Goal: Task Accomplishment & Management: Use online tool/utility

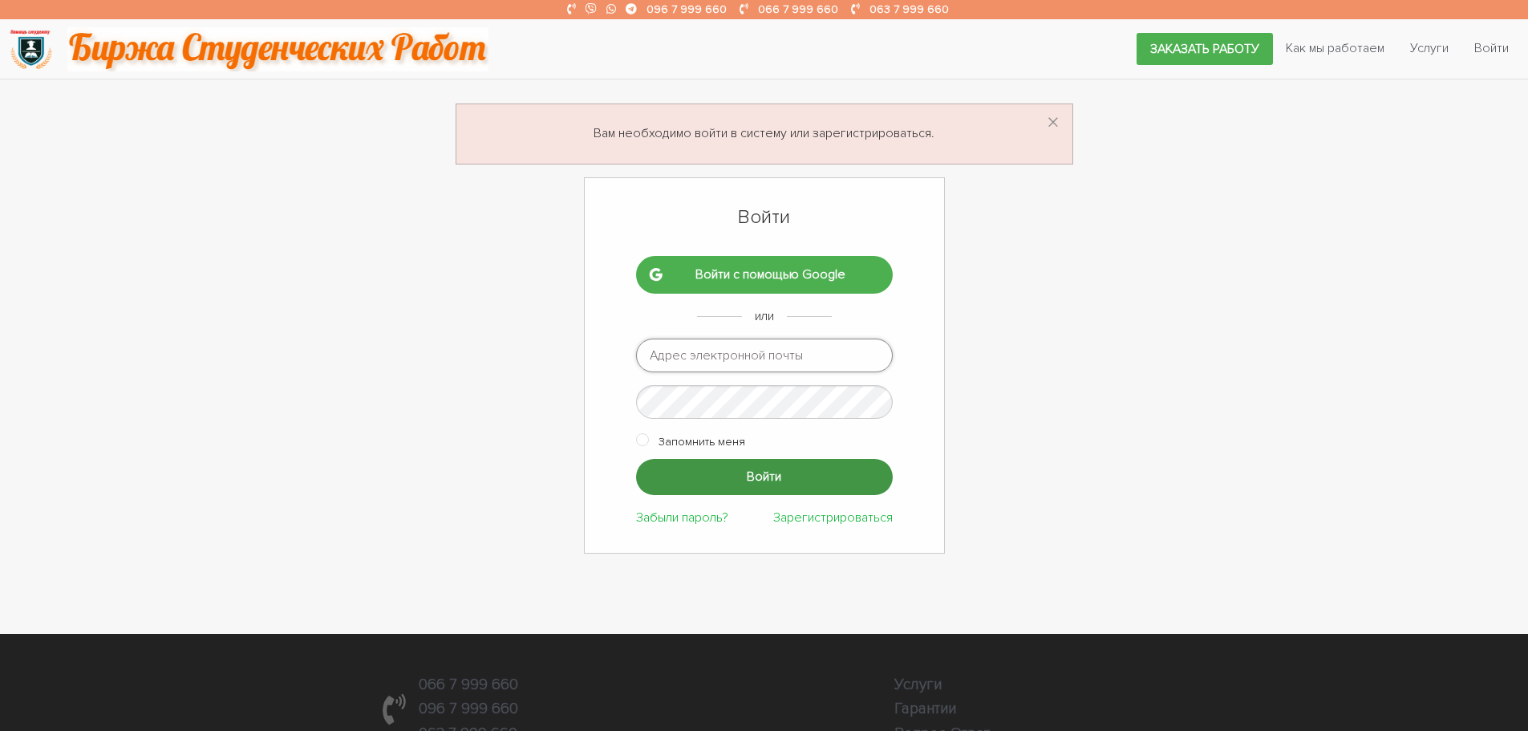
type input "ptv975@gmail.com"
drag, startPoint x: 751, startPoint y: 470, endPoint x: 664, endPoint y: 376, distance: 127.7
click at [752, 470] on input "Войти" at bounding box center [764, 477] width 257 height 36
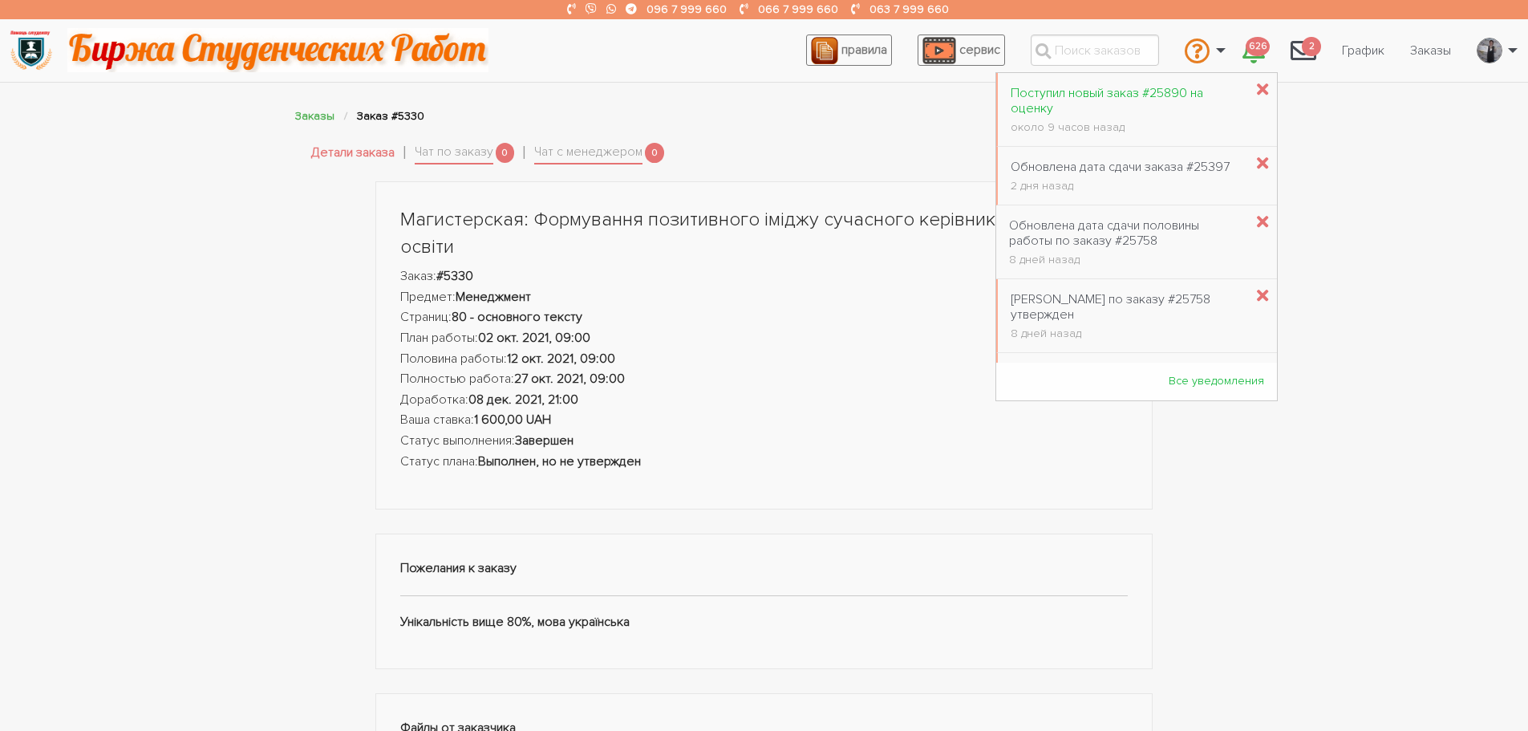
click at [1176, 102] on div "Поступил новый заказ #25890 на оценку" at bounding box center [1127, 101] width 233 height 30
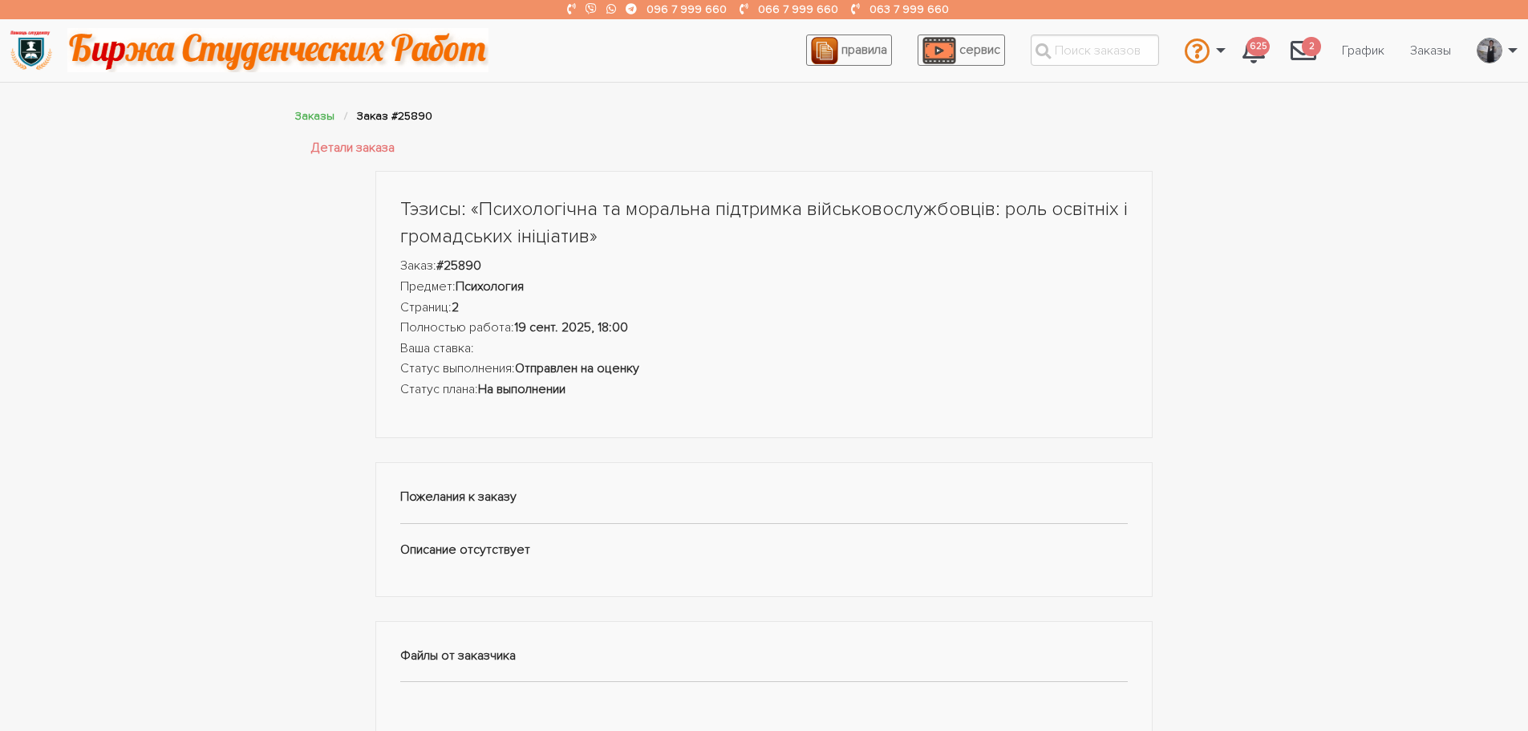
drag, startPoint x: 690, startPoint y: 381, endPoint x: 623, endPoint y: 383, distance: 67.4
click at [623, 383] on li "Статус плана: На выполнении" at bounding box center [764, 389] width 728 height 21
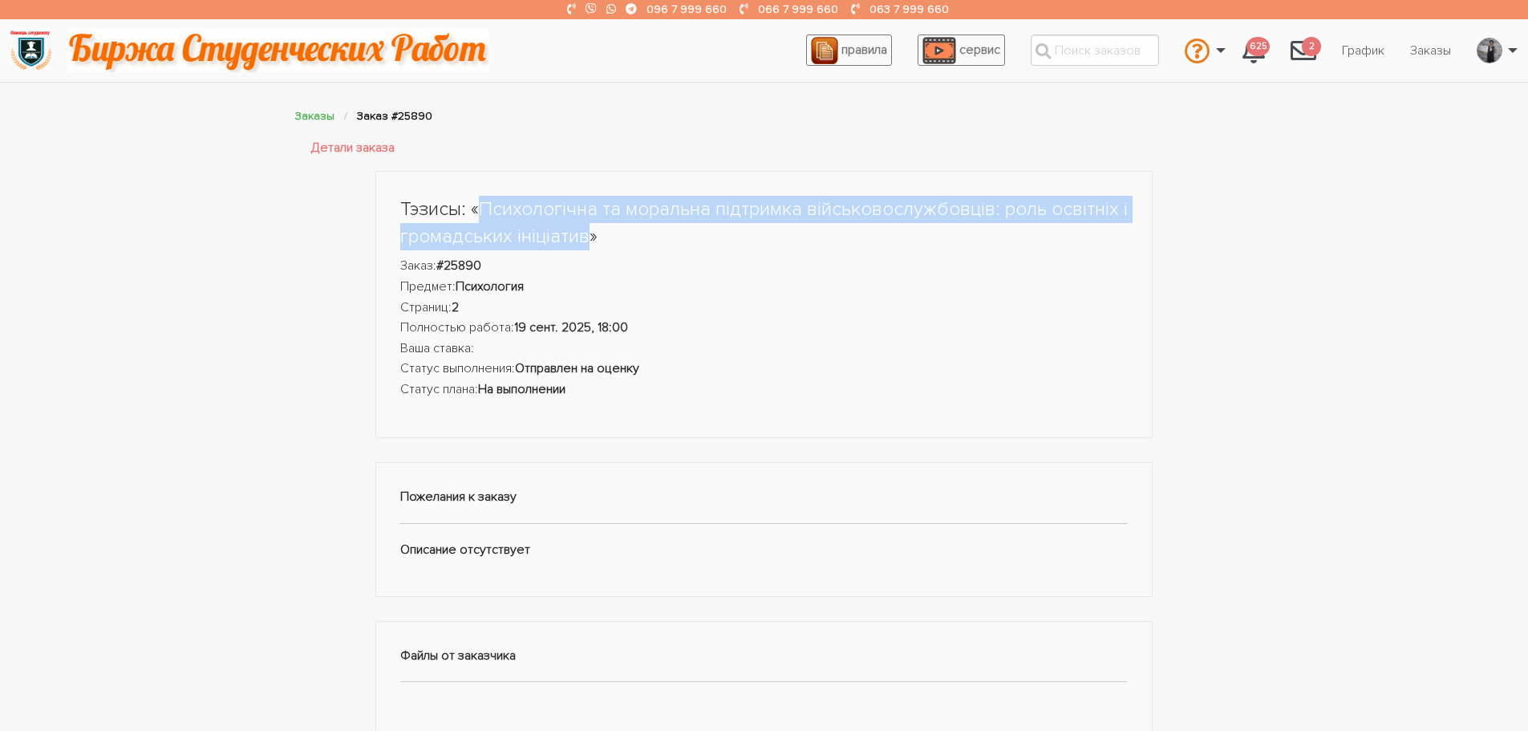
drag, startPoint x: 482, startPoint y: 208, endPoint x: 585, endPoint y: 238, distance: 107.1
click at [585, 238] on h1 "Тэзисы: «Психологічна та моральна підтримка військовослужбовців: роль освітніх …" at bounding box center [764, 223] width 728 height 54
copy h1 "Психологічна та моральна підтримка військовослужбовців: роль освітніх і громадс…"
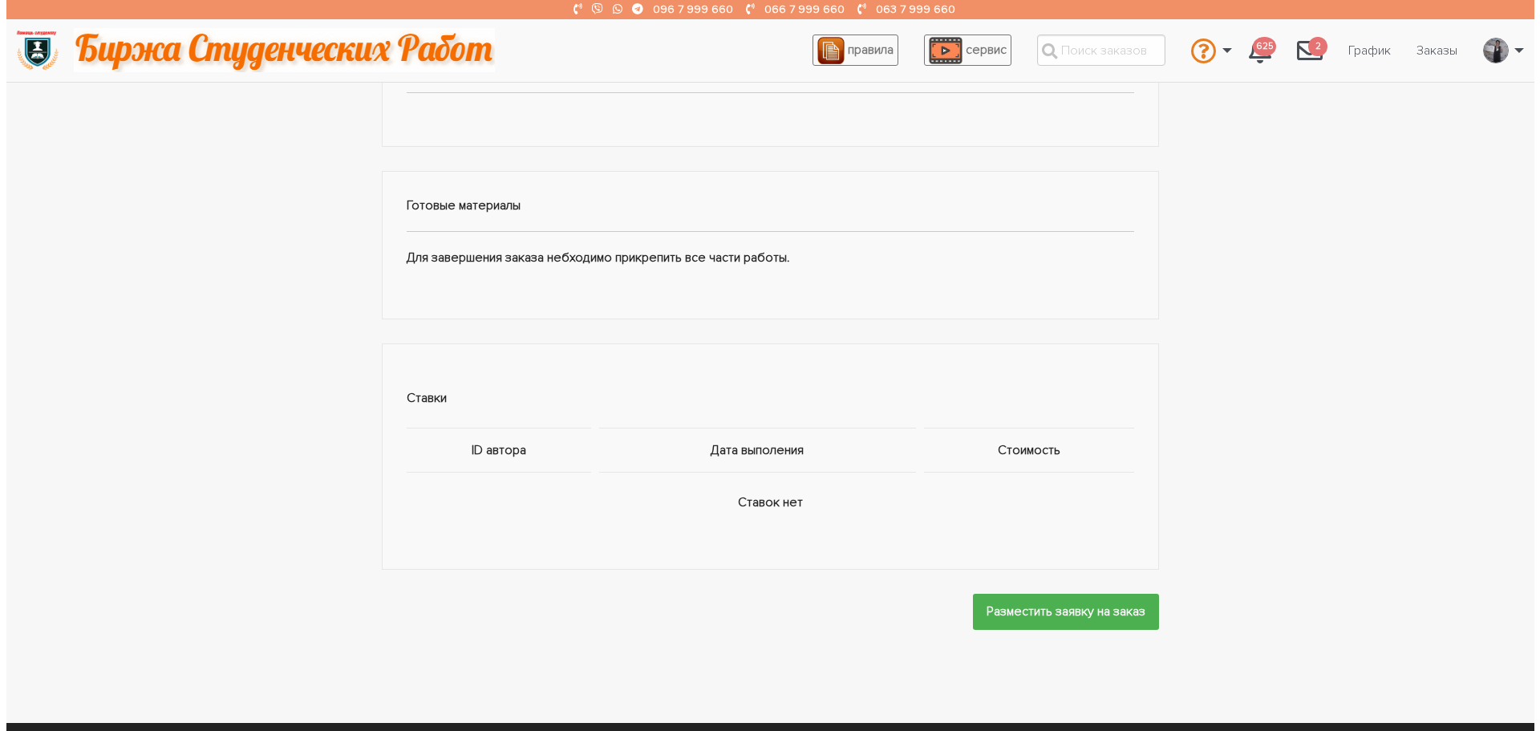
scroll to position [642, 0]
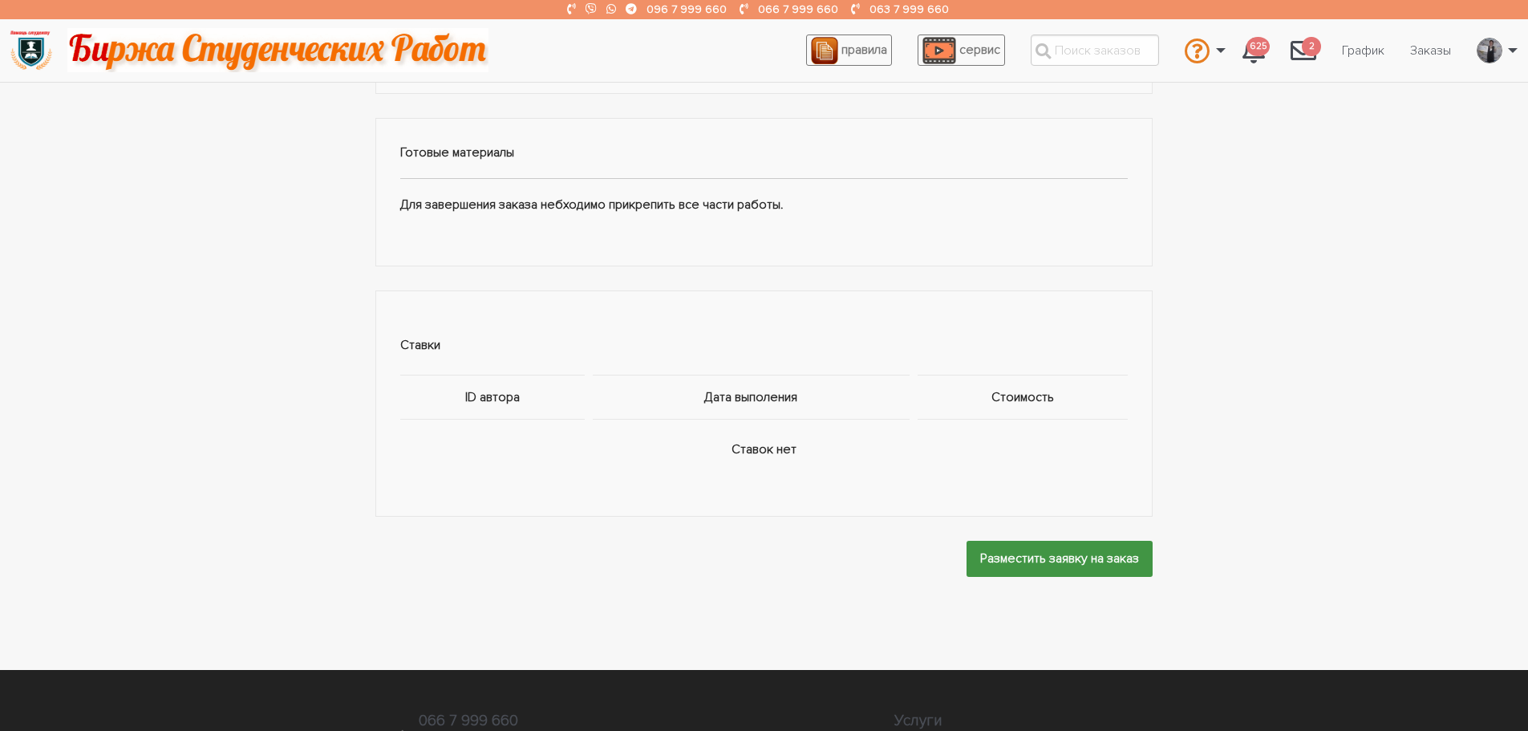
click at [986, 548] on input "Разместить заявку на заказ" at bounding box center [1060, 559] width 186 height 36
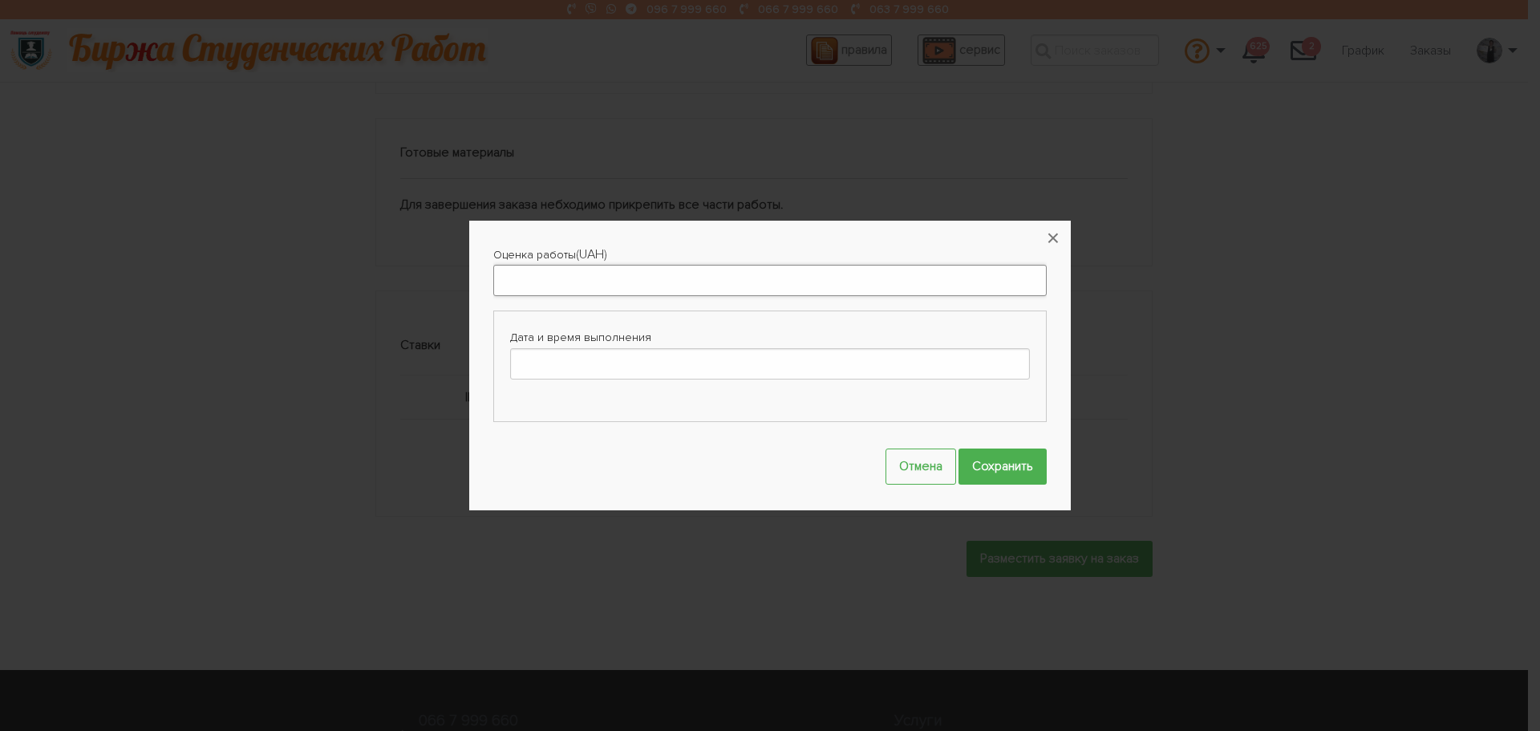
click at [522, 279] on input "Оценка работы" at bounding box center [770, 280] width 554 height 31
type input "200"
click at [628, 366] on input "Дата и время выполнения" at bounding box center [770, 363] width 520 height 31
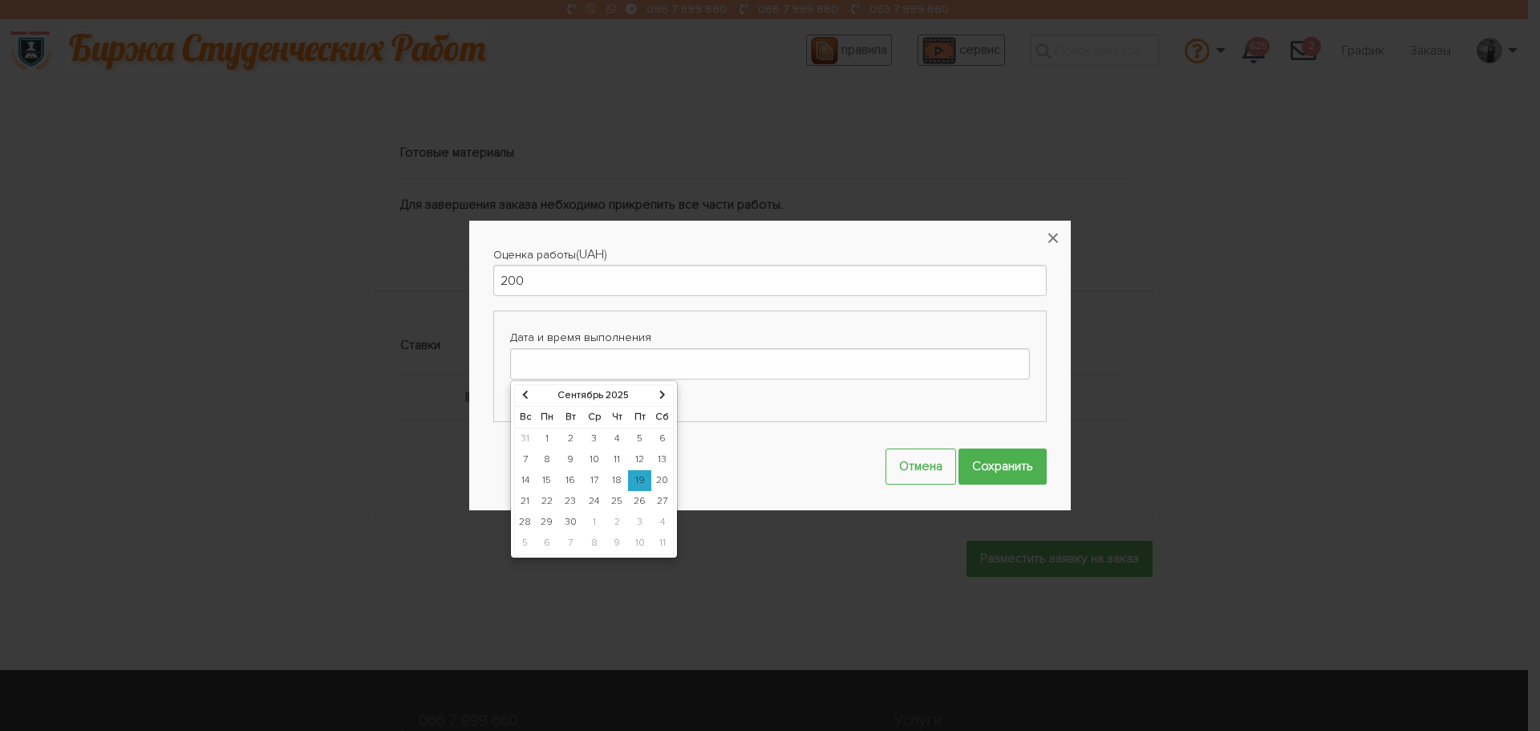
click at [639, 479] on td "19" at bounding box center [639, 480] width 23 height 21
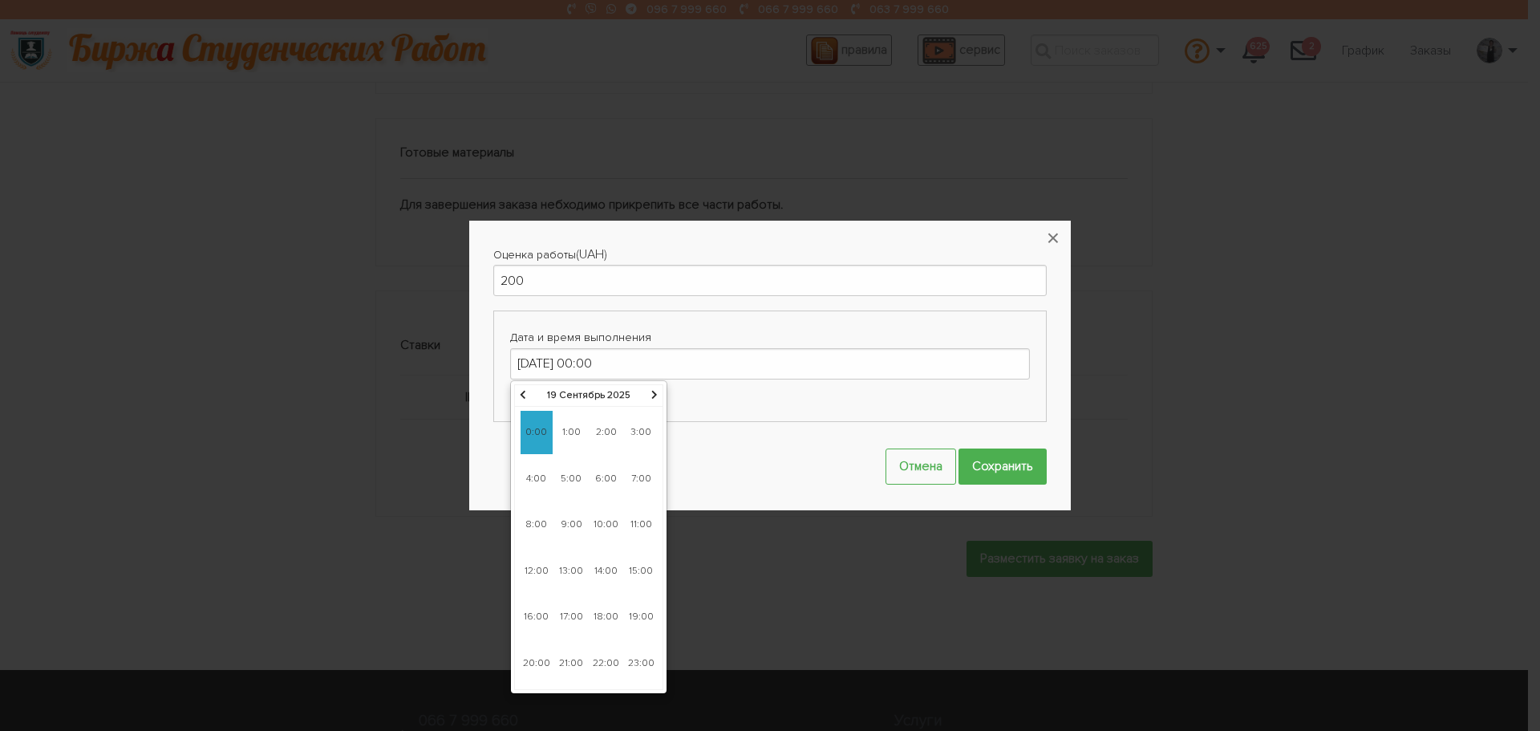
click at [607, 616] on span "18:00" at bounding box center [606, 616] width 32 height 43
type input "19-09-2025 18:00"
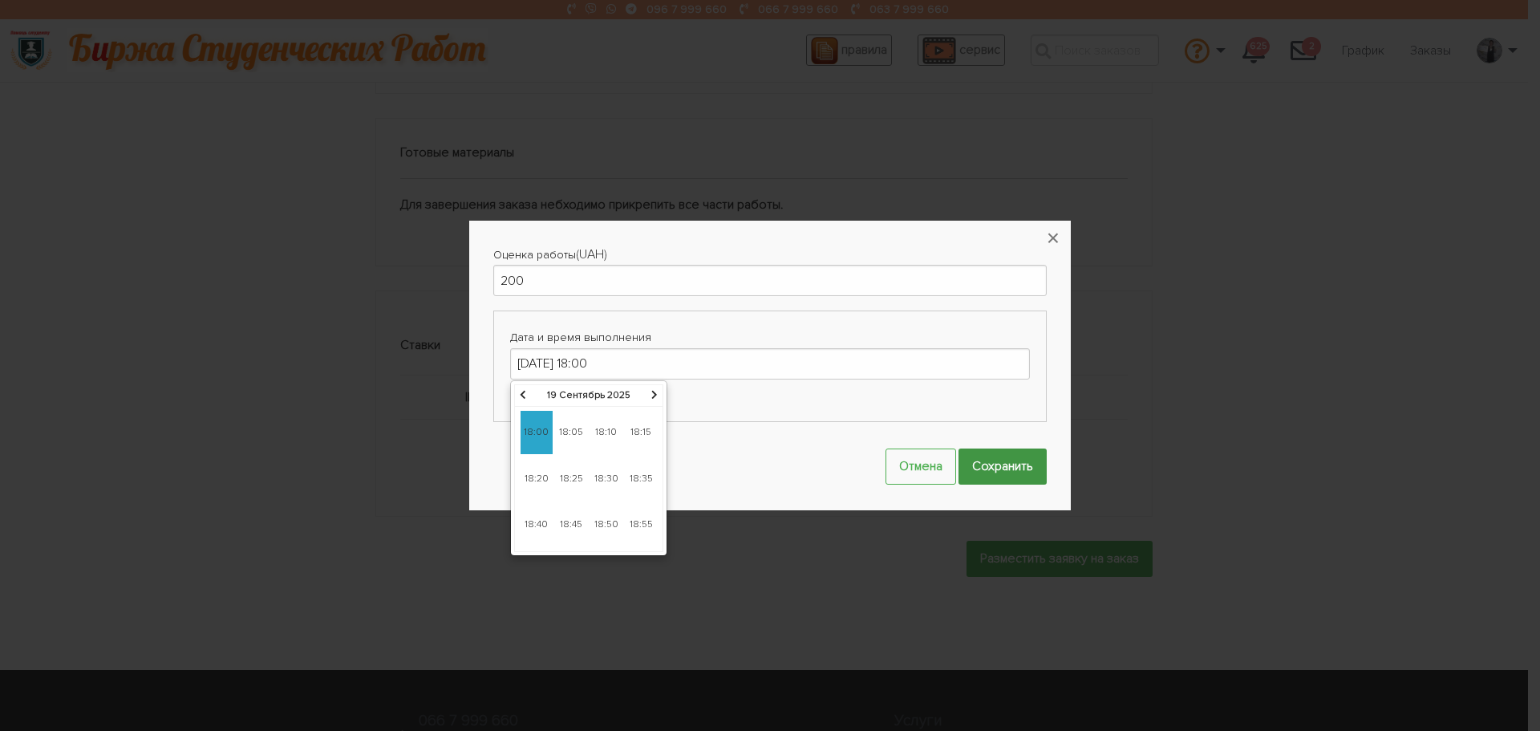
click at [985, 460] on input "Сохранить" at bounding box center [1003, 466] width 88 height 36
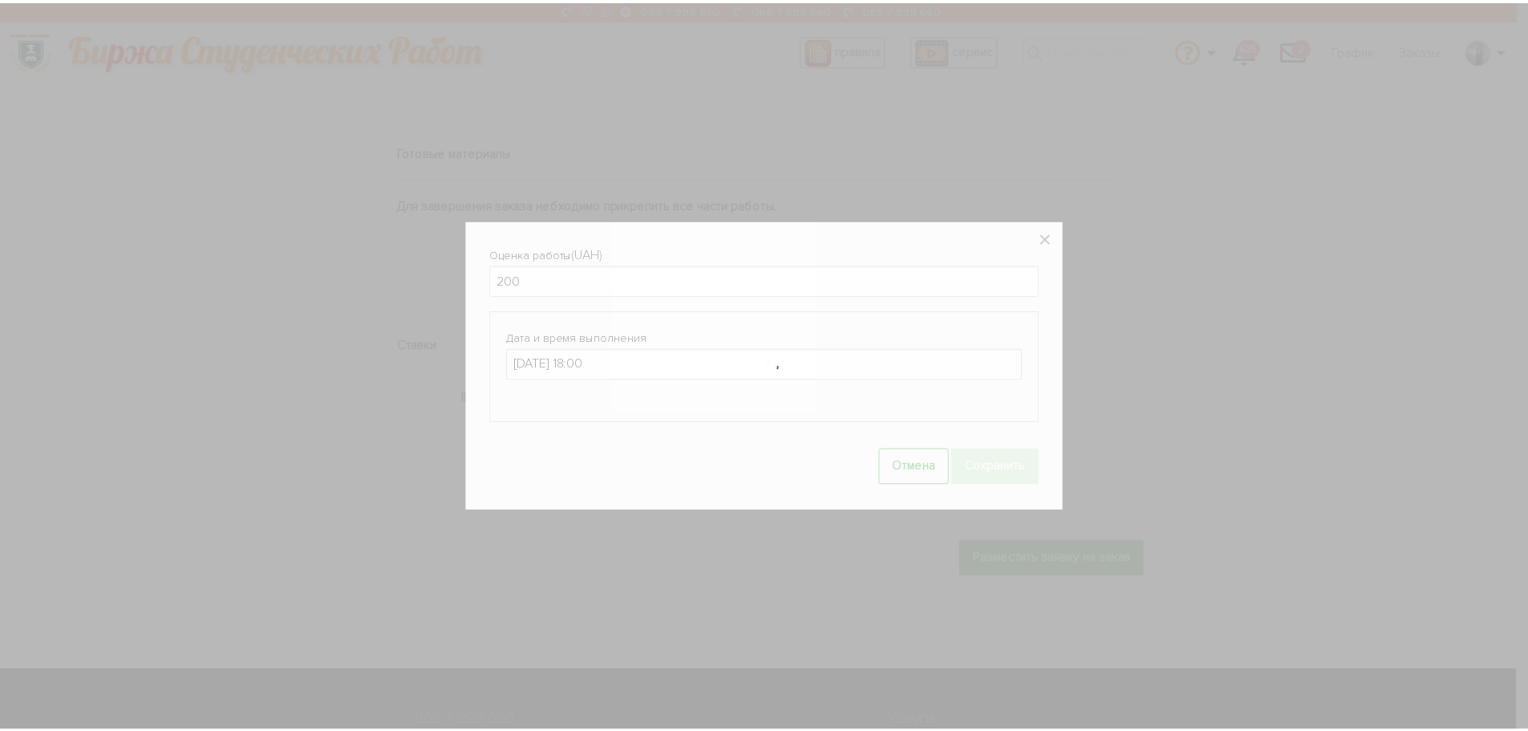
scroll to position [716, 0]
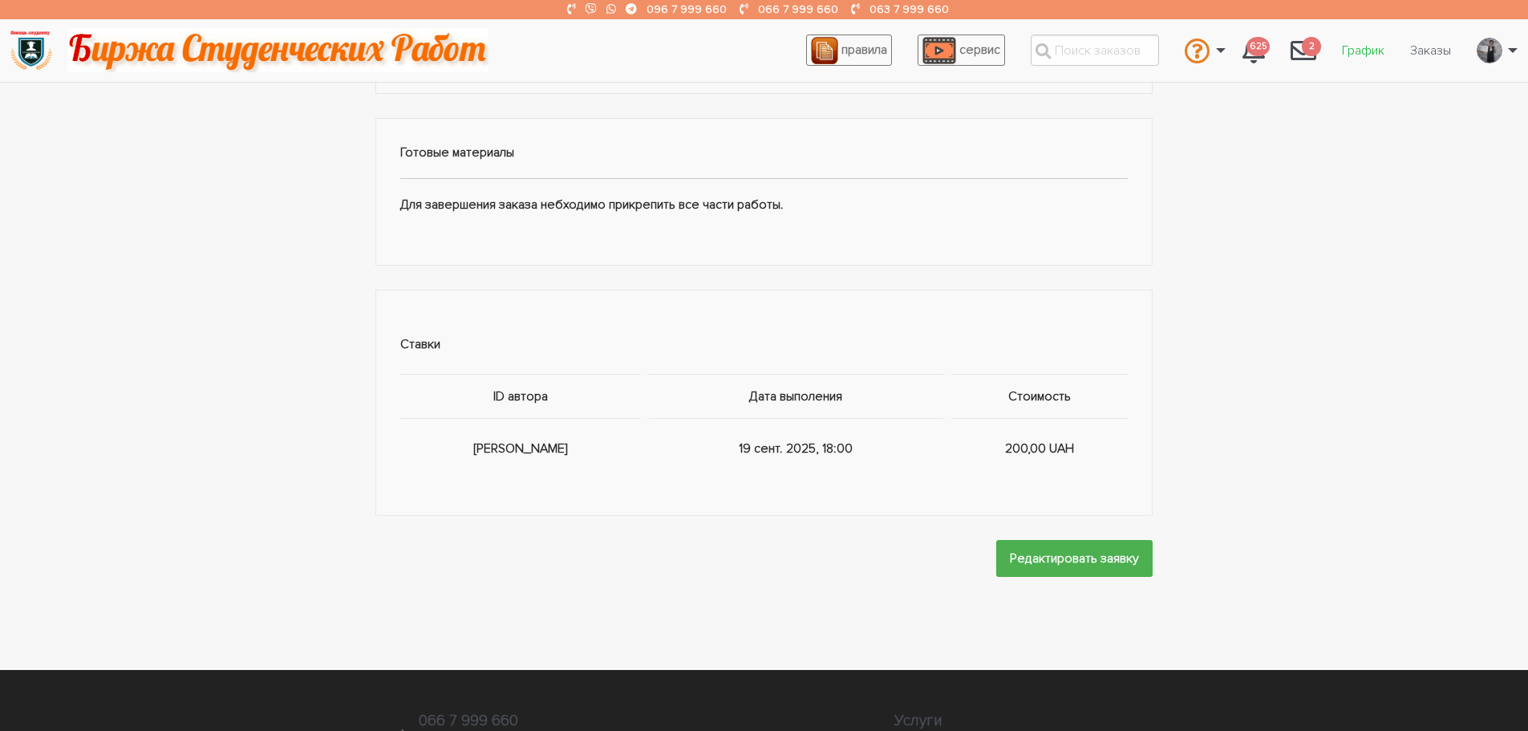
click at [1355, 47] on link "График" at bounding box center [1363, 50] width 68 height 30
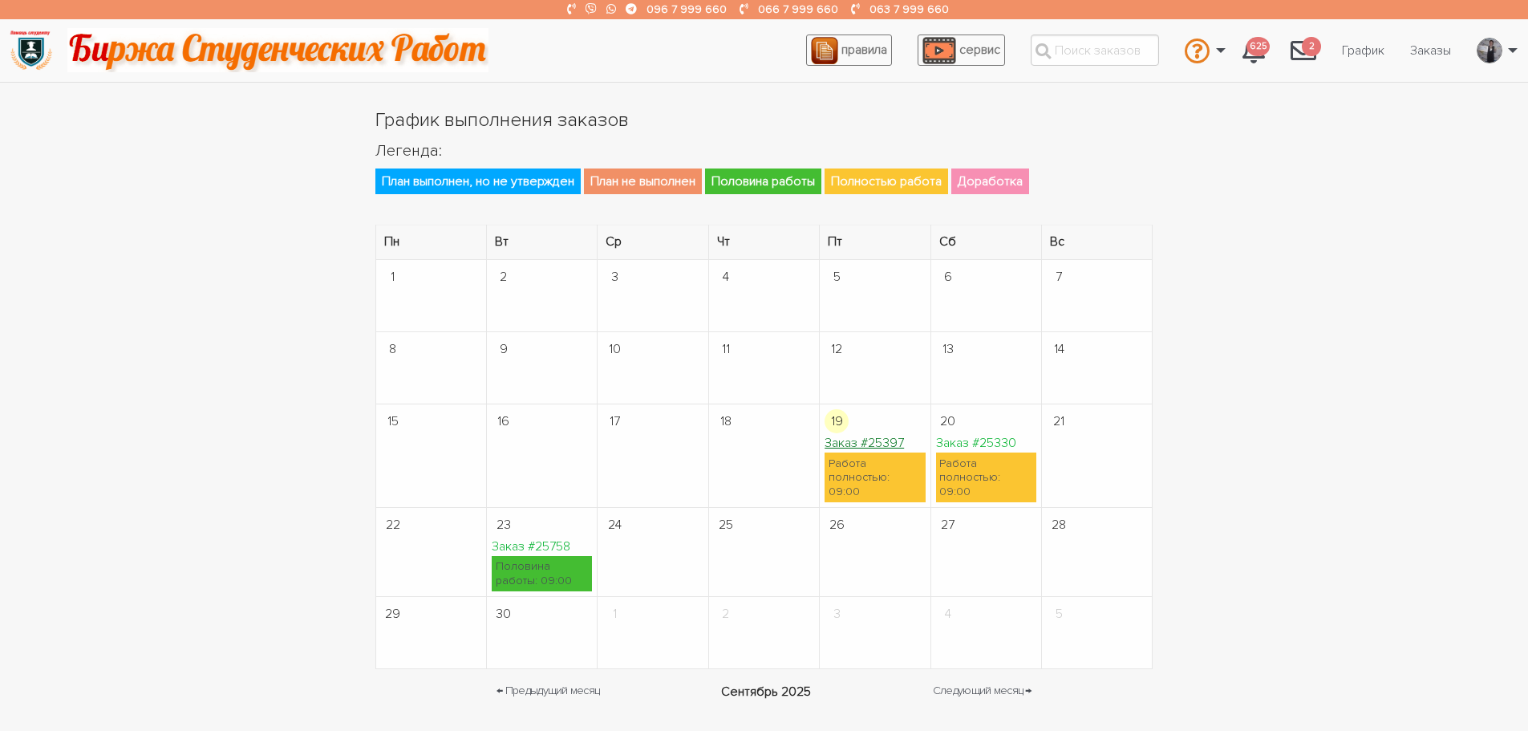
click at [854, 442] on link "Заказ #25397" at bounding box center [864, 443] width 79 height 16
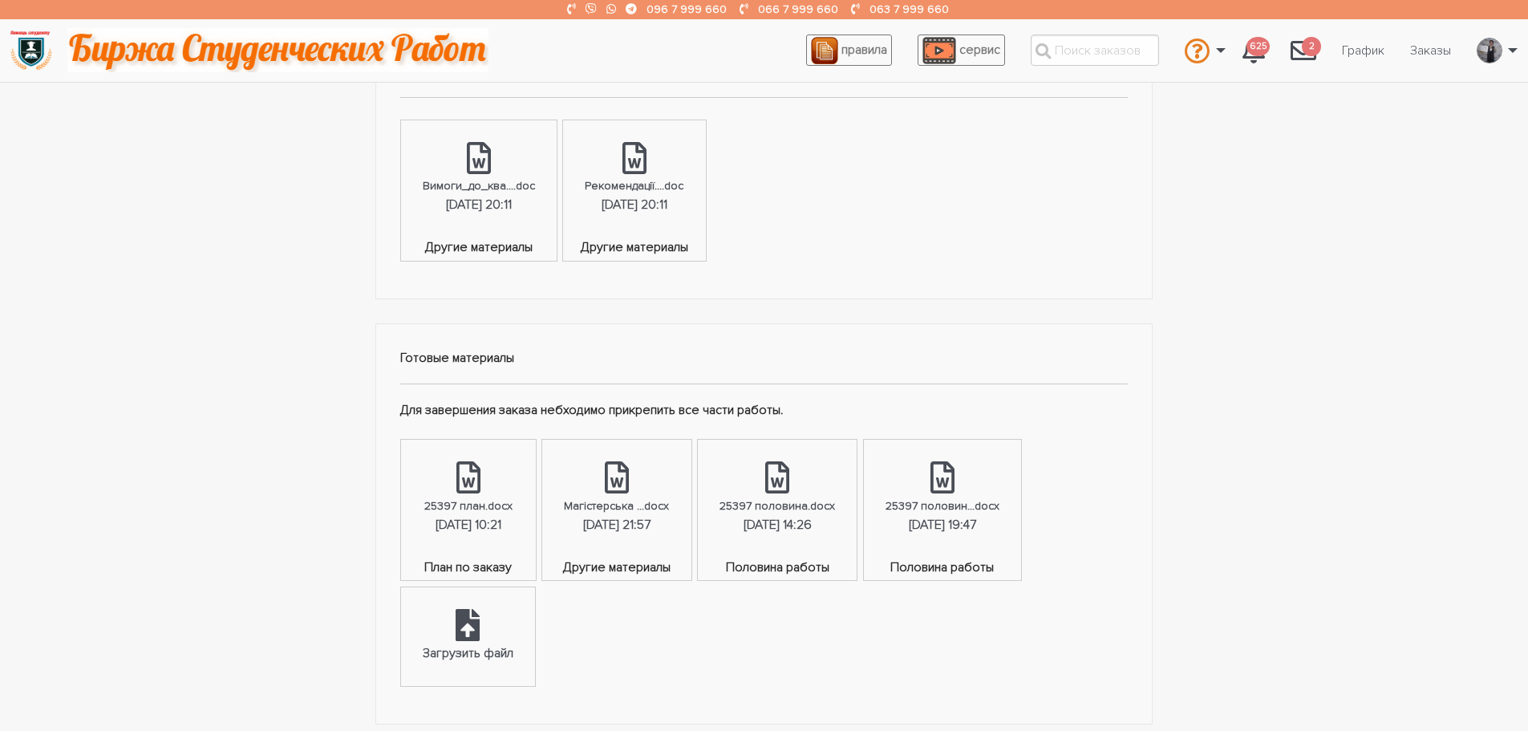
scroll to position [642, 0]
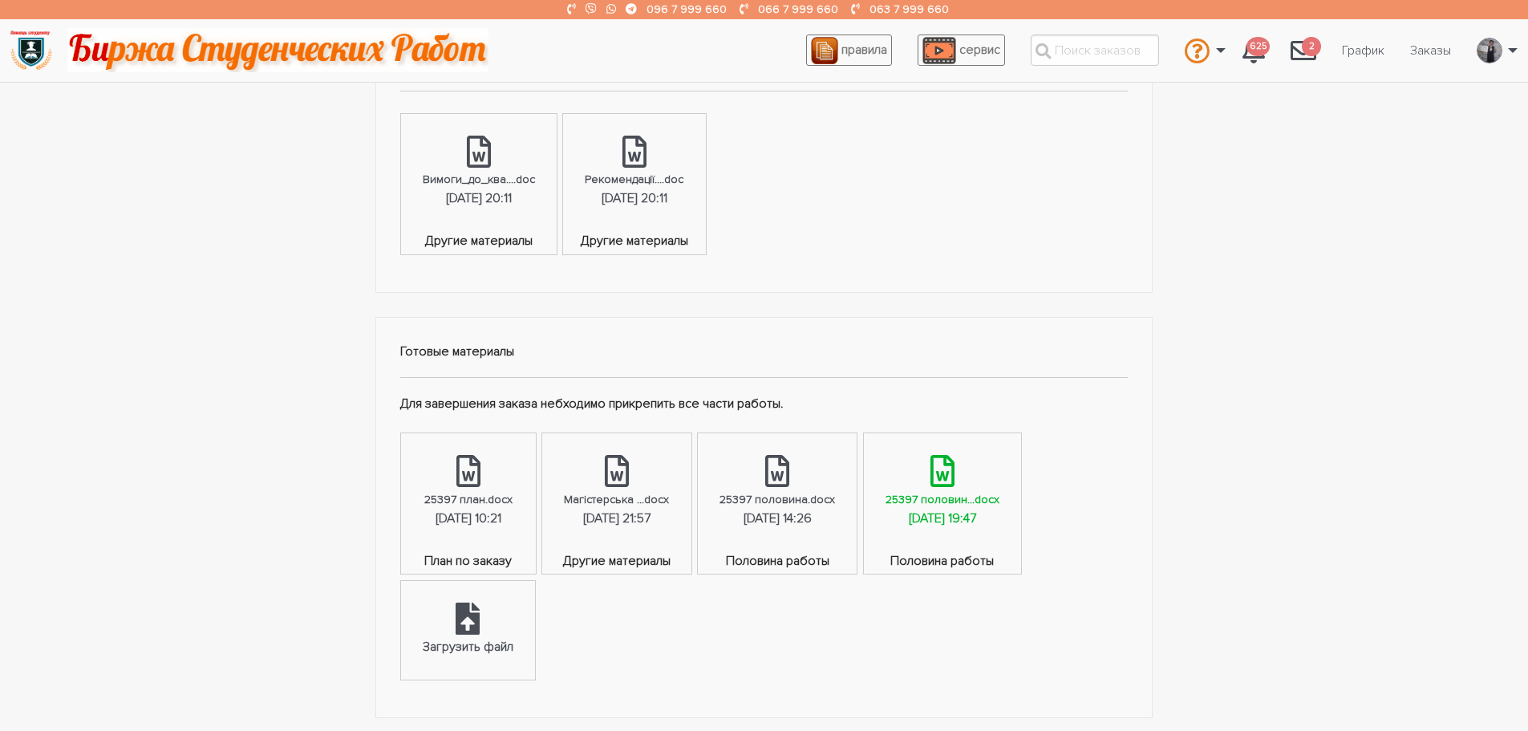
click at [960, 513] on div "[DATE] 19:47" at bounding box center [942, 519] width 67 height 21
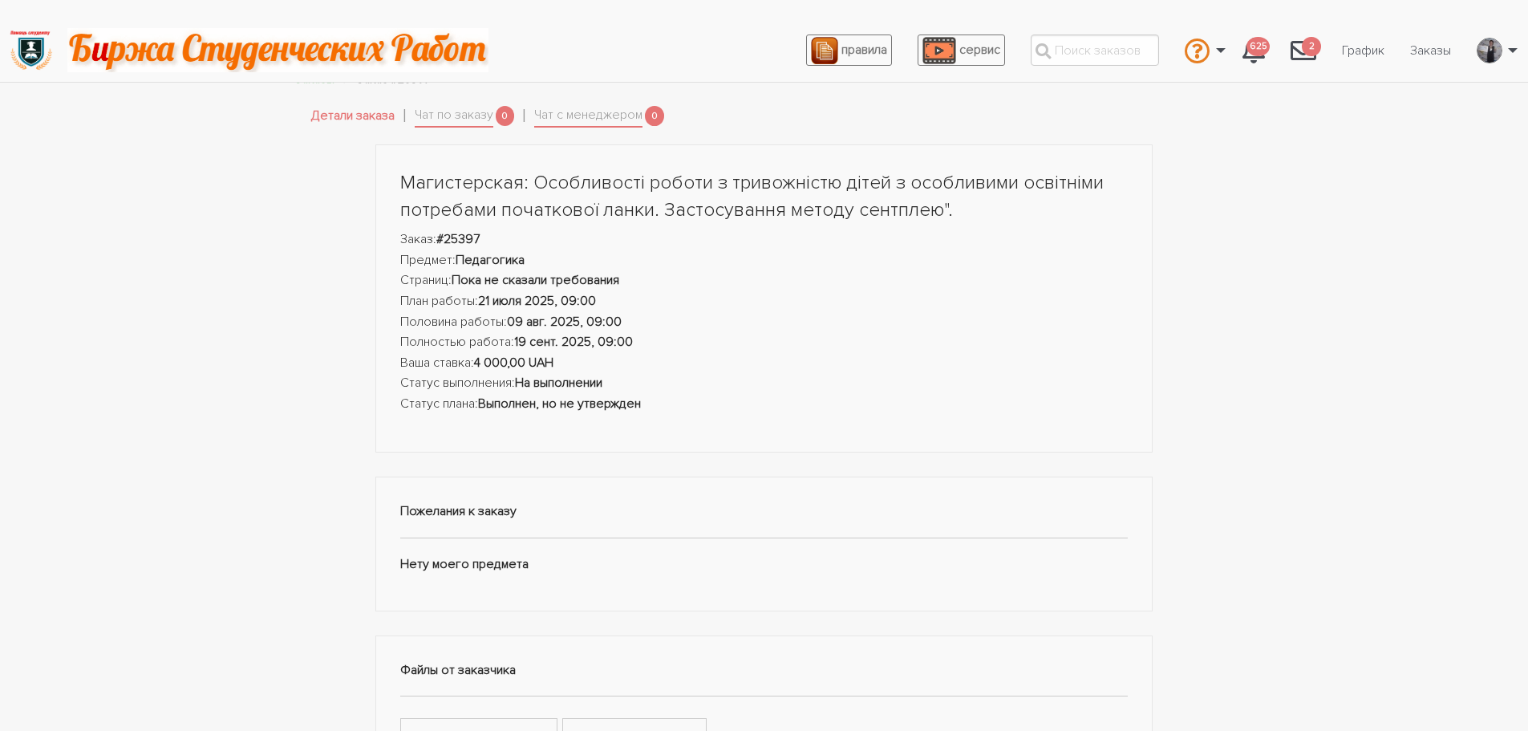
scroll to position [0, 0]
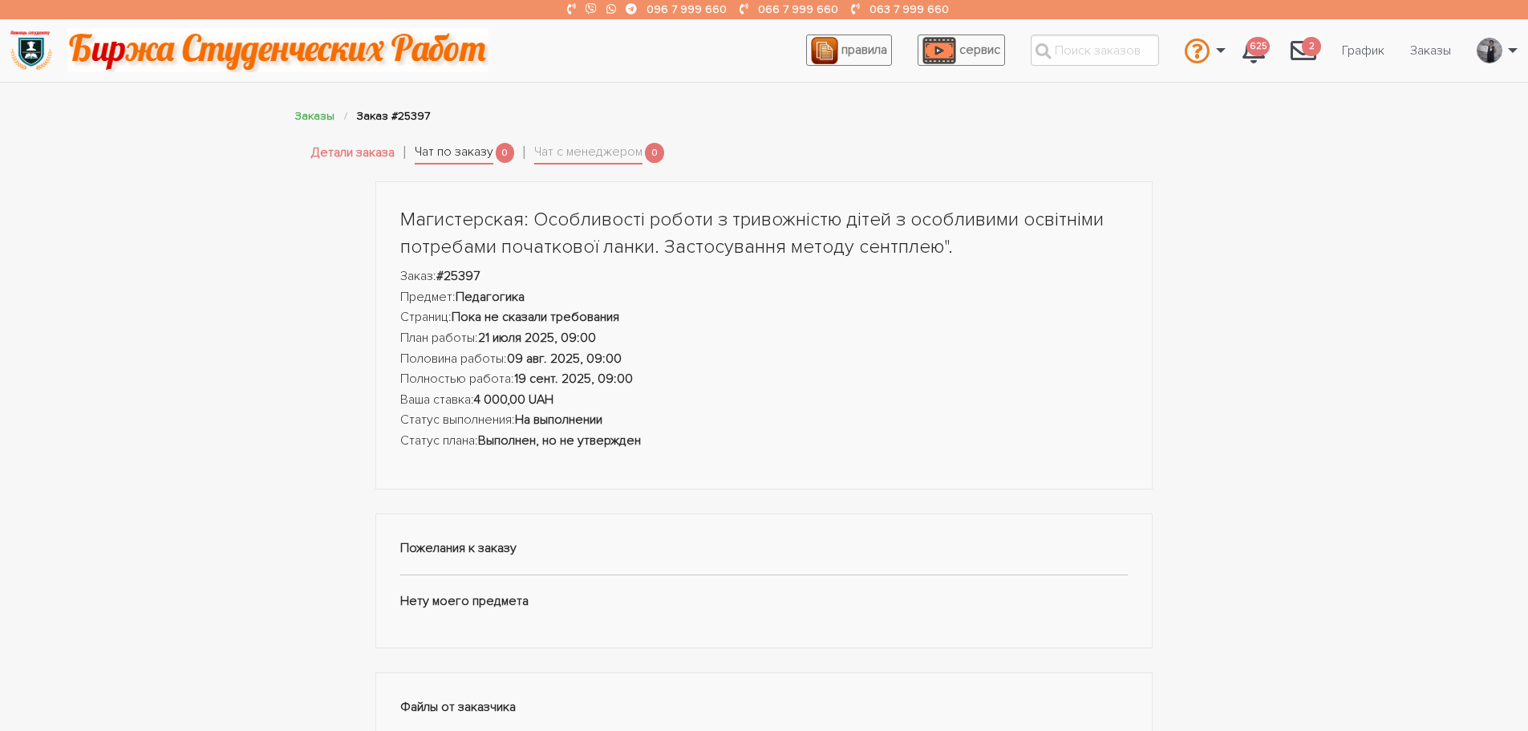
click at [447, 146] on link "Чат по заказу" at bounding box center [454, 153] width 79 height 22
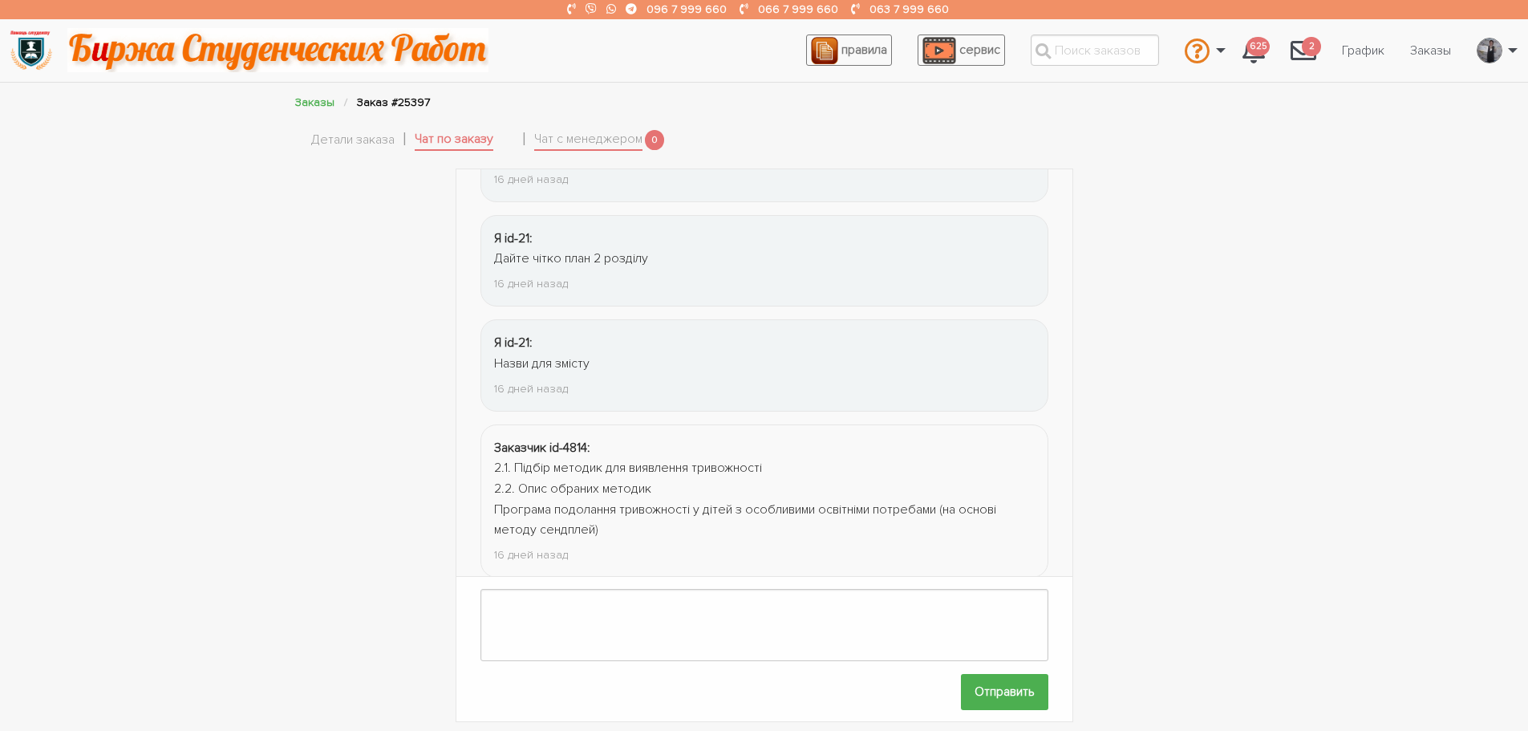
scroll to position [5584, 0]
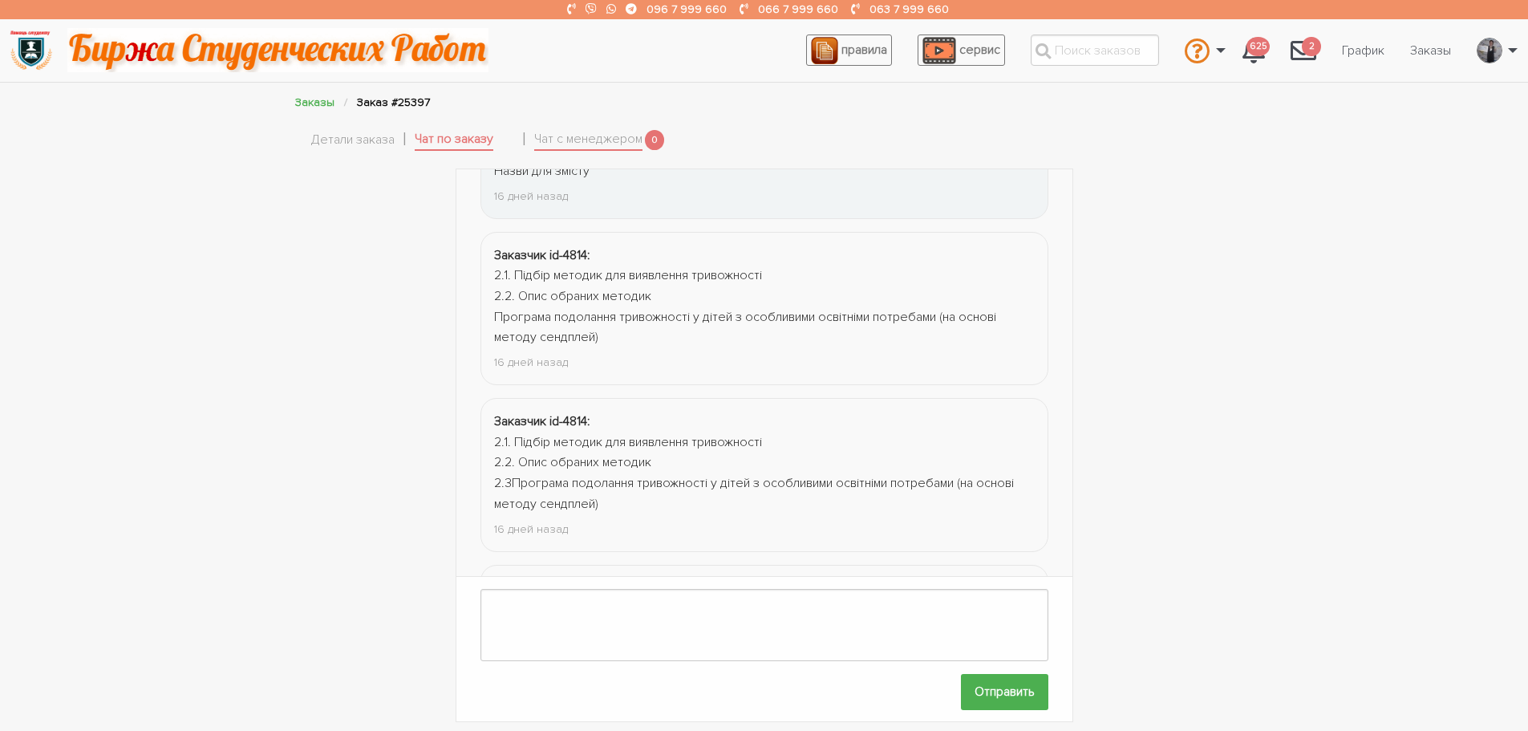
drag, startPoint x: 817, startPoint y: 440, endPoint x: 655, endPoint y: 483, distance: 166.8
click at [655, 483] on div "2.1. Підбір методик для виявлення тривожності 2.2. Опис обраних методик 2.3Прог…" at bounding box center [764, 473] width 541 height 82
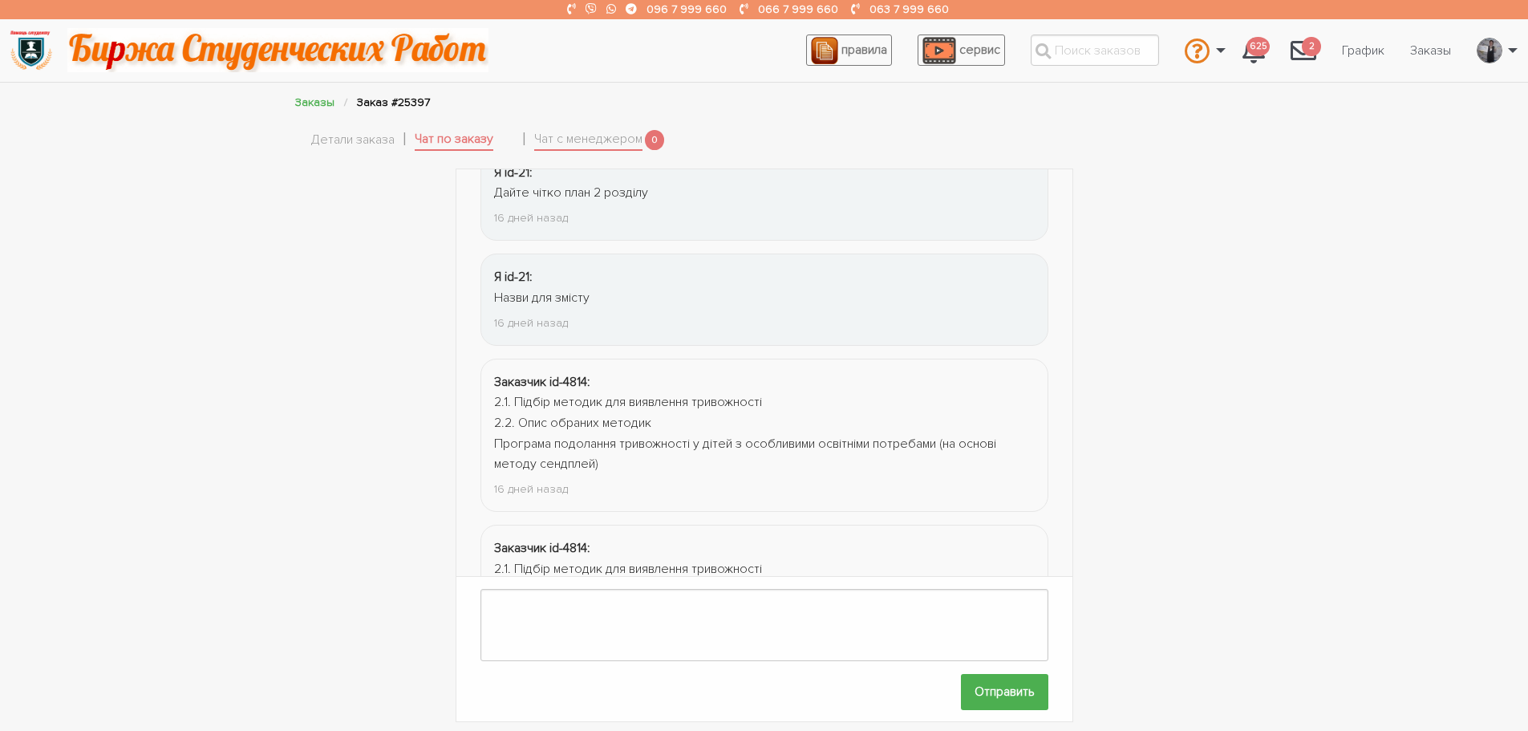
scroll to position [5361, 0]
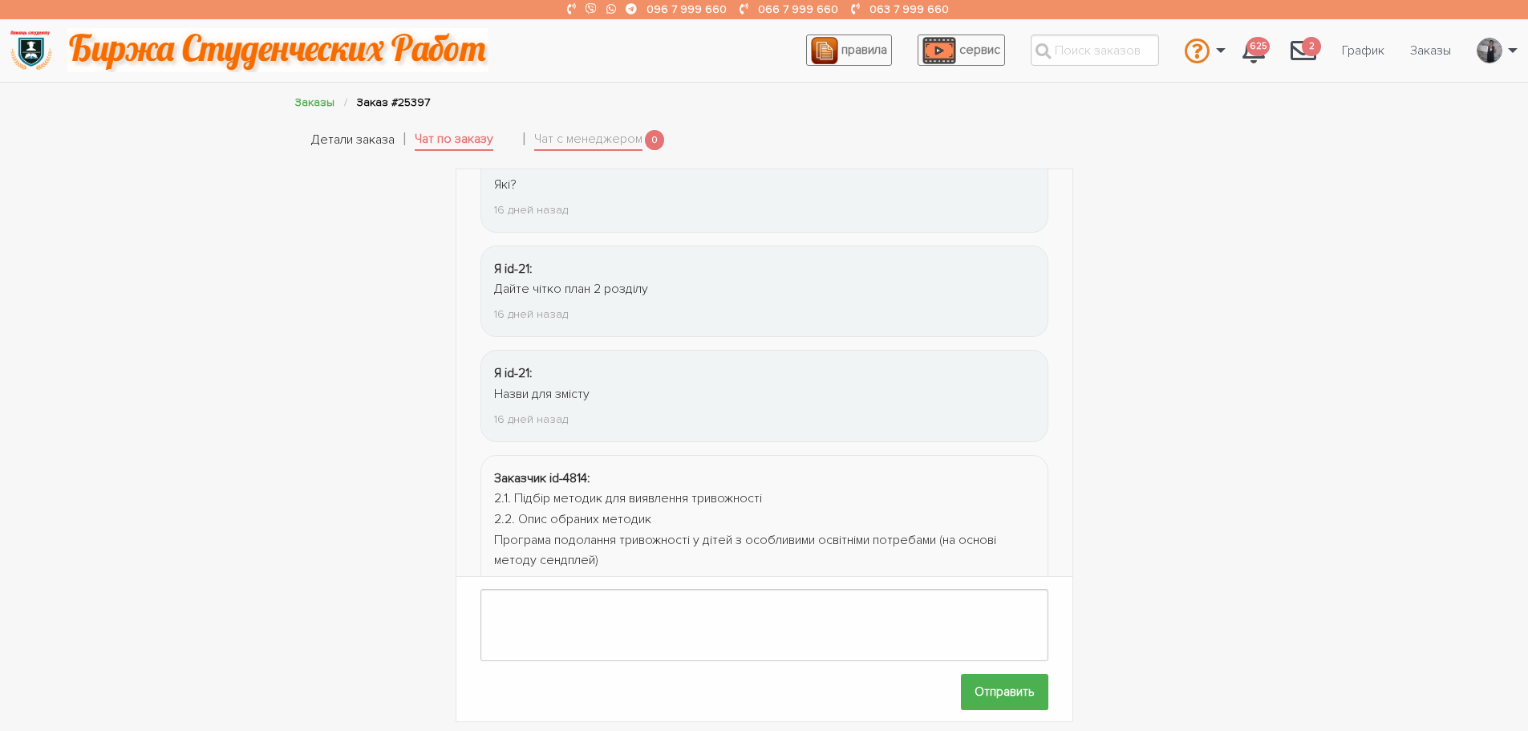
click at [356, 136] on link "Детали заказа" at bounding box center [352, 140] width 83 height 21
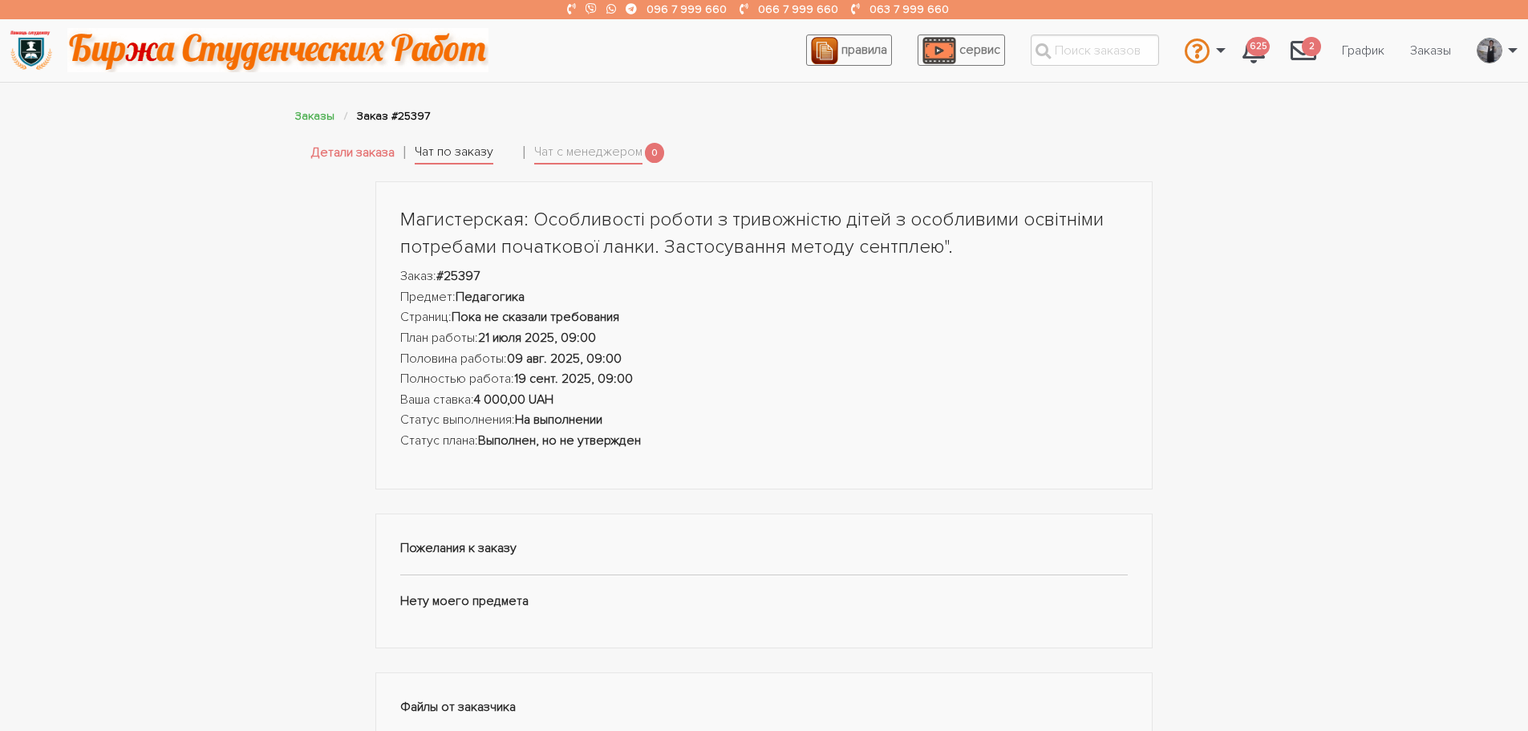
click at [431, 153] on link "Чат по заказу" at bounding box center [454, 153] width 79 height 22
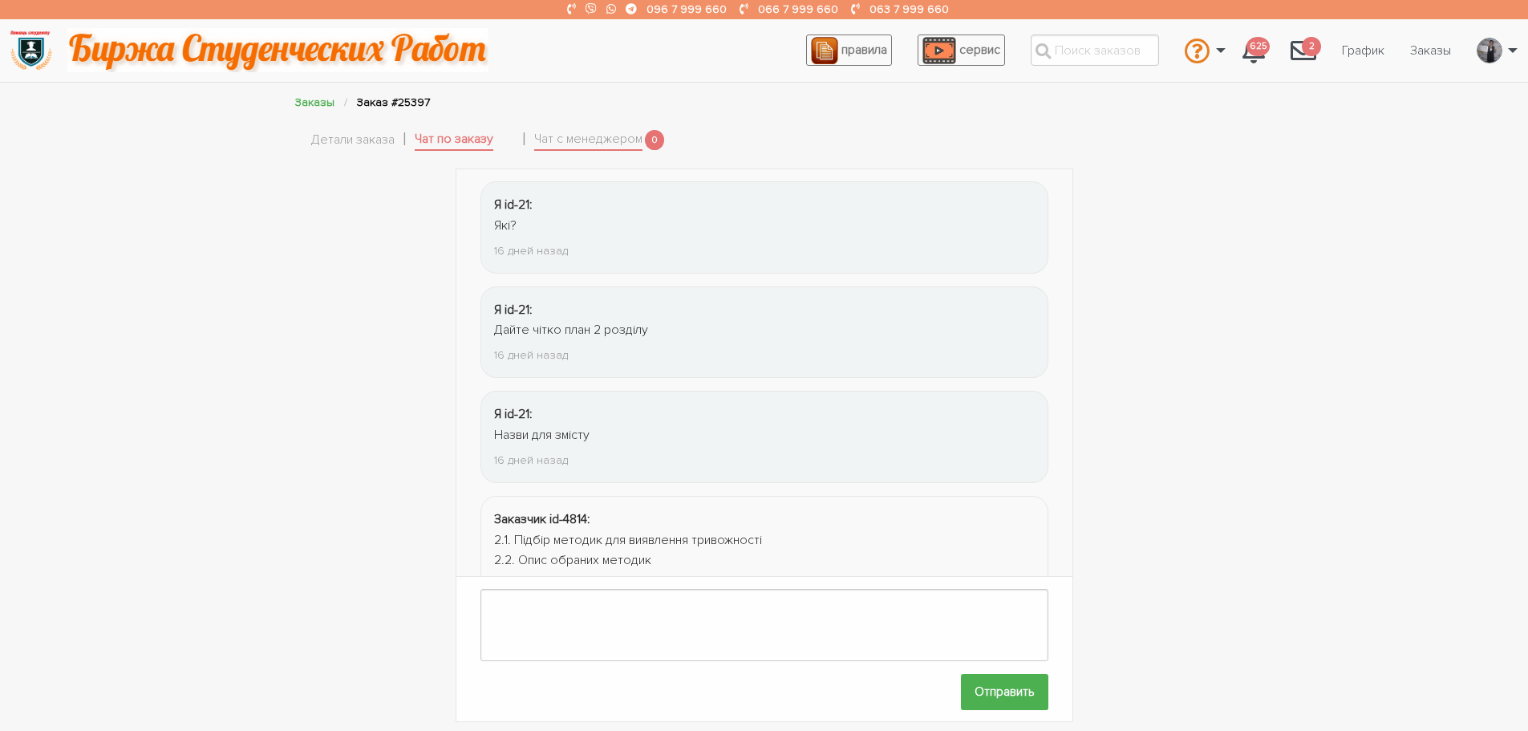
scroll to position [1675, 0]
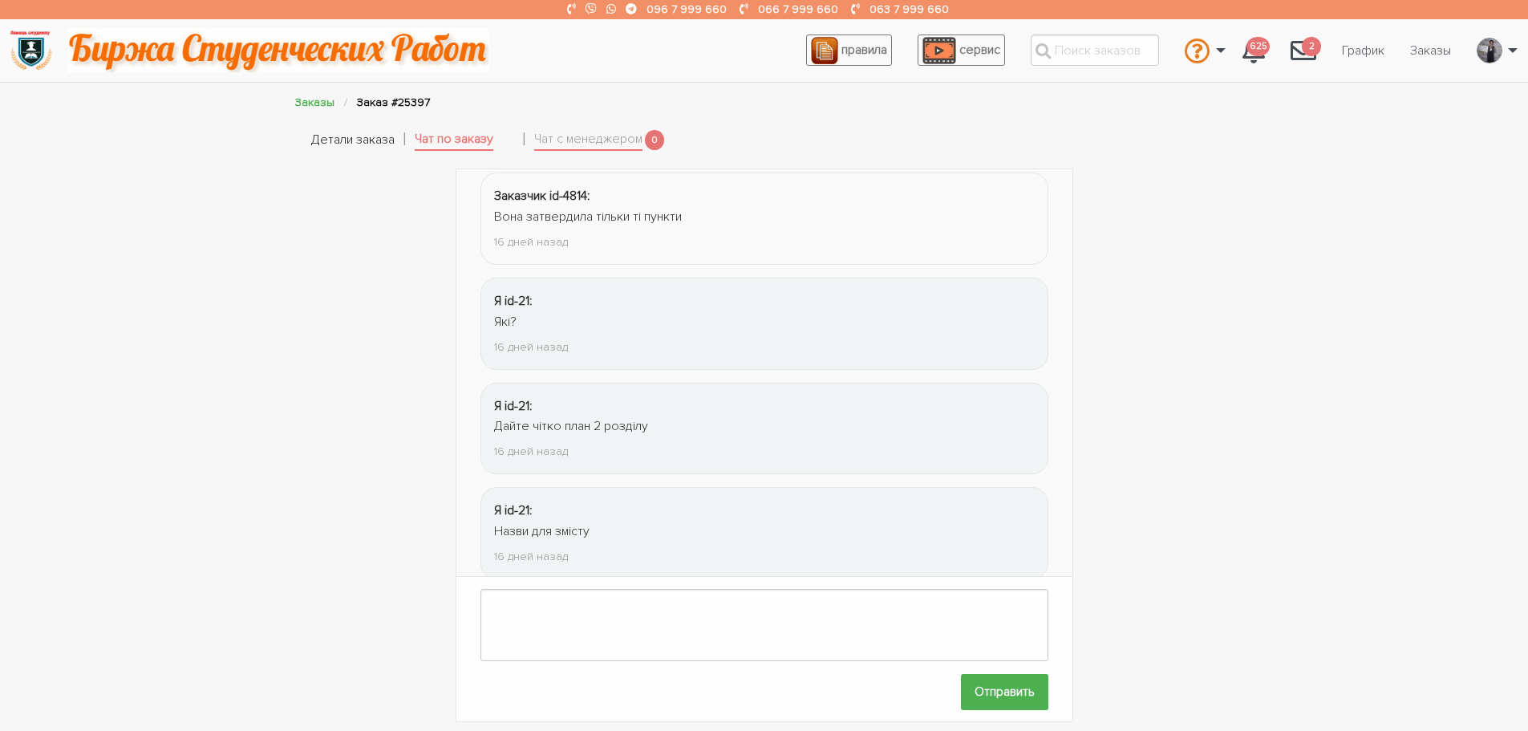
click at [314, 148] on link "Детали заказа" at bounding box center [352, 140] width 83 height 21
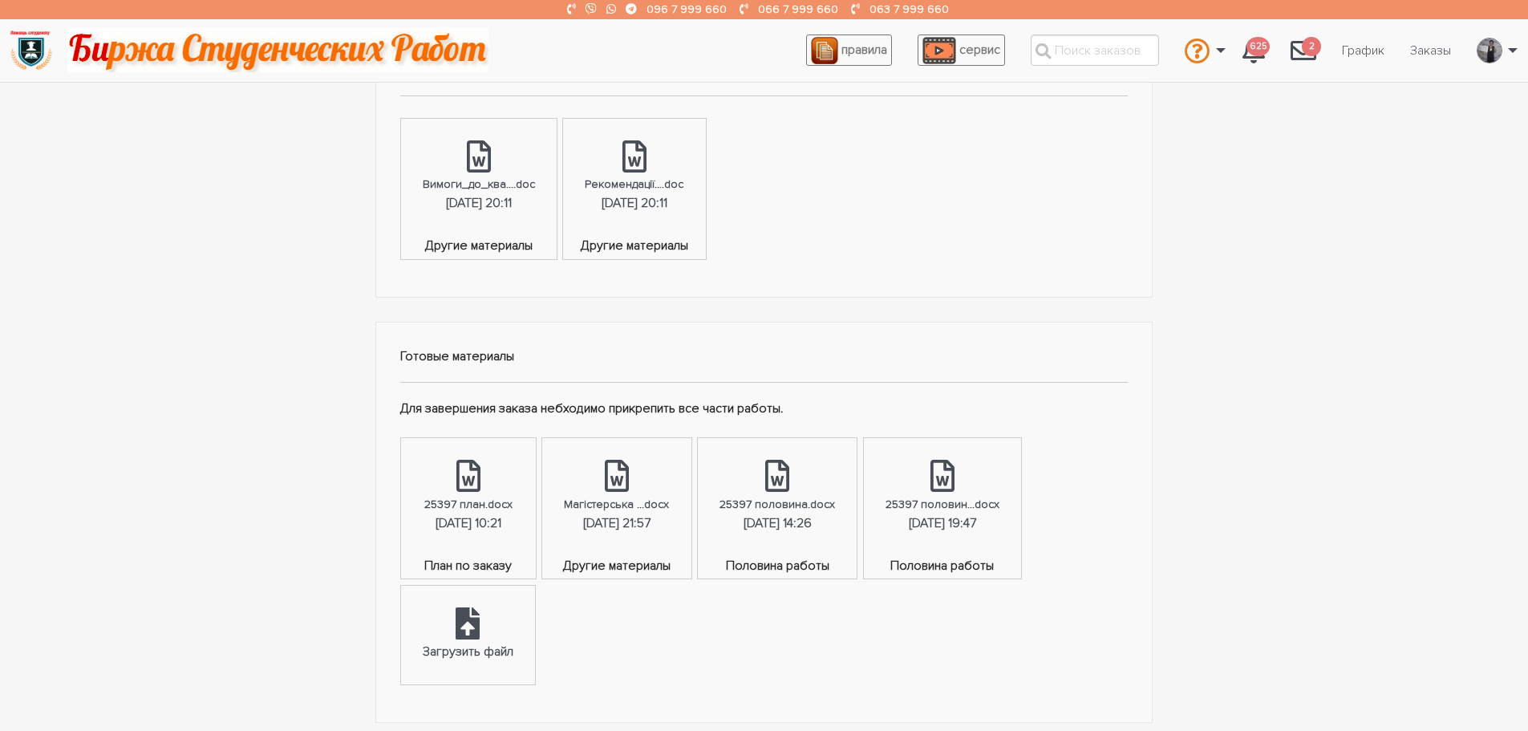
scroll to position [562, 0]
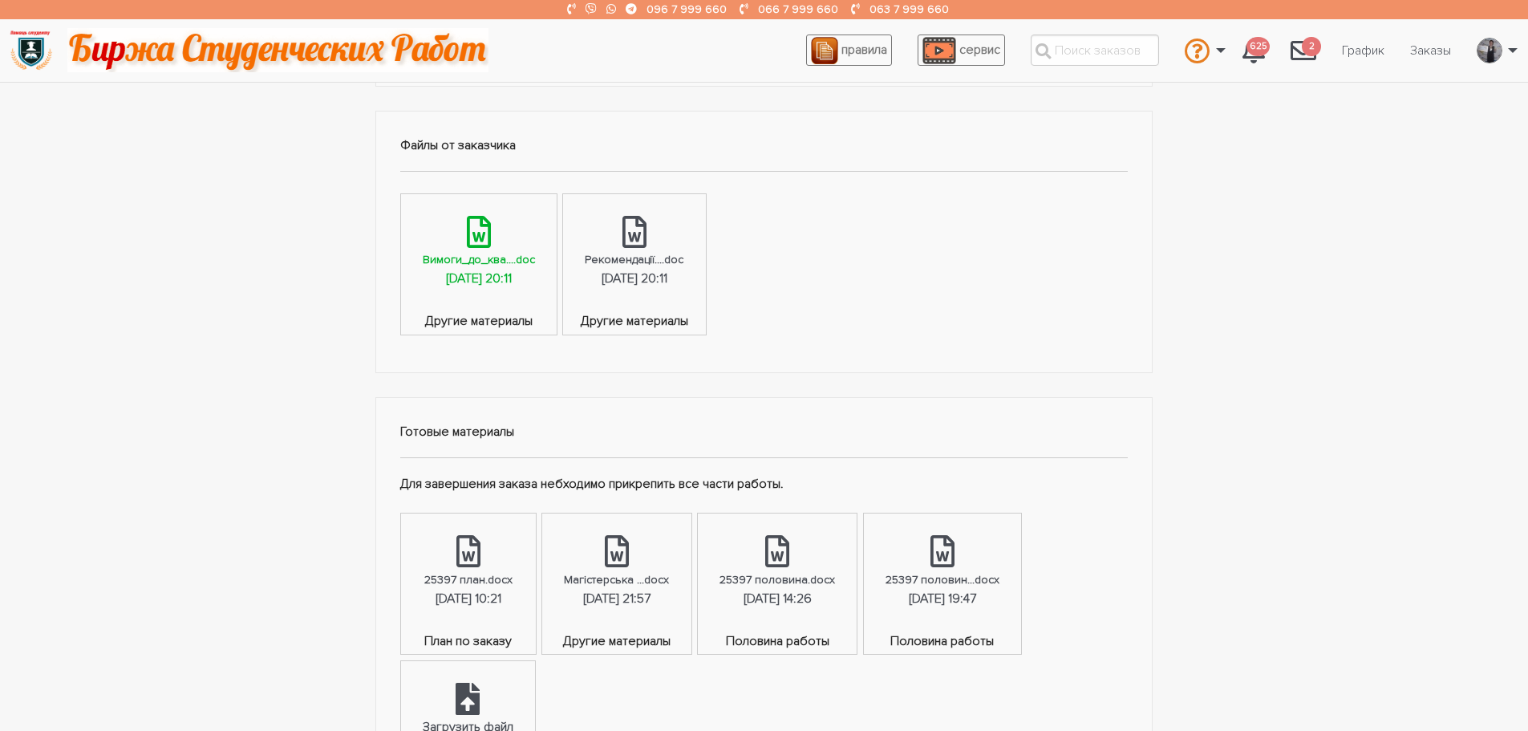
click at [495, 269] on div "18.07.2025, 20:11" at bounding box center [479, 279] width 66 height 21
drag, startPoint x: 1045, startPoint y: 49, endPoint x: 1073, endPoint y: 51, distance: 28.2
click at [1046, 49] on icon at bounding box center [1043, 50] width 15 height 15
click at [1073, 51] on input "text" at bounding box center [1095, 49] width 128 height 31
paste input "6592"
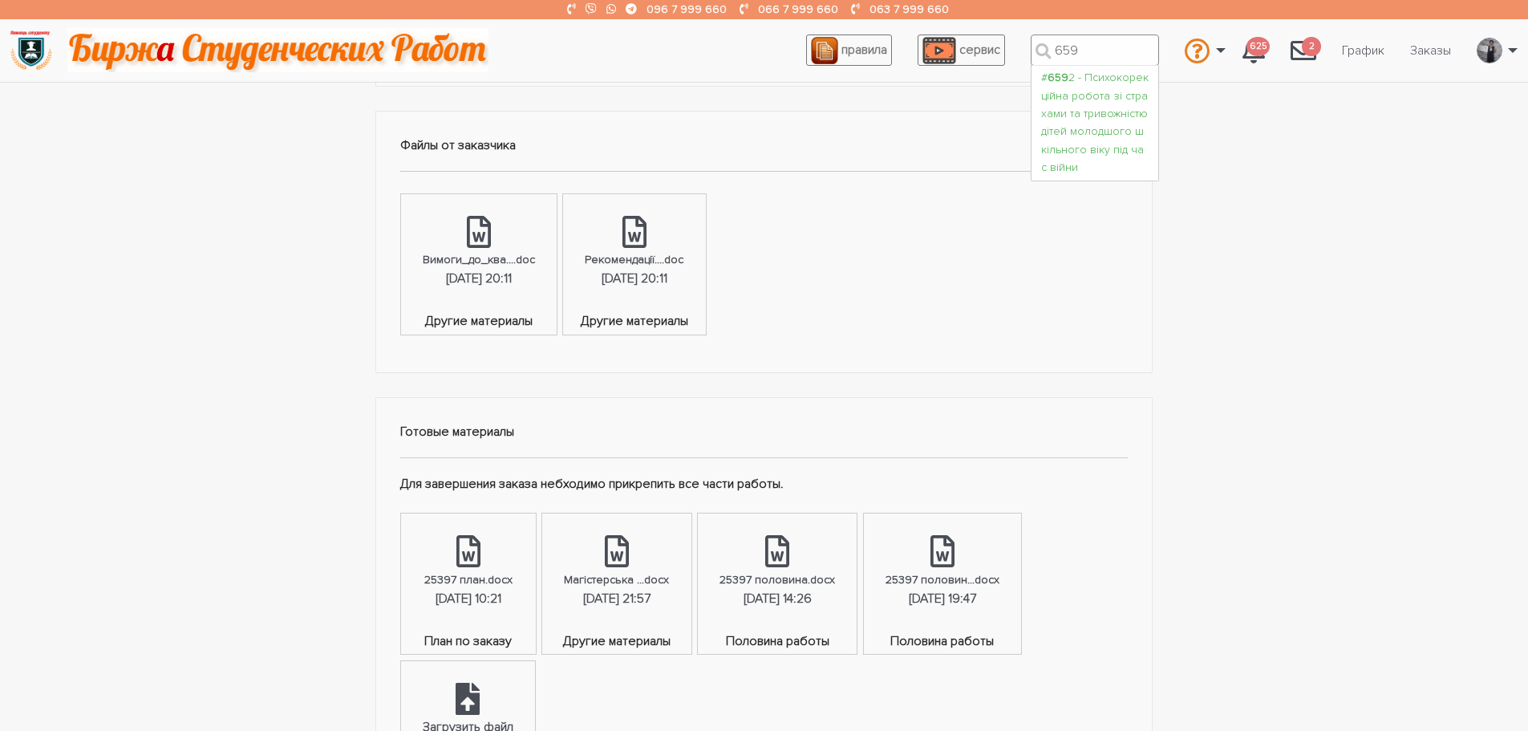
type input "659"
click at [1106, 140] on div "# 659 2 - Психокорекційна робота зі страхами та тривожністю дітей молодшого шкі…" at bounding box center [1095, 123] width 108 height 108
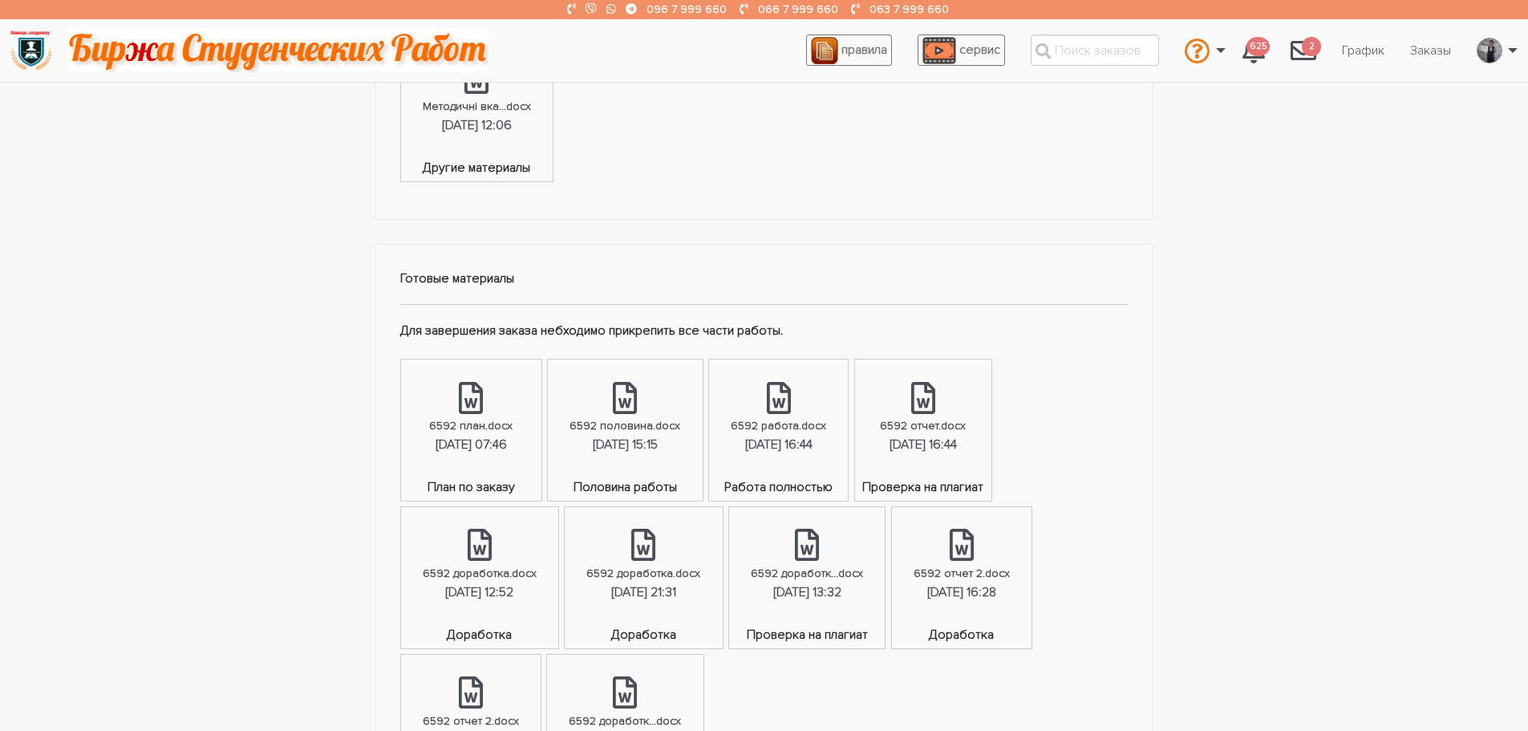
scroll to position [802, 0]
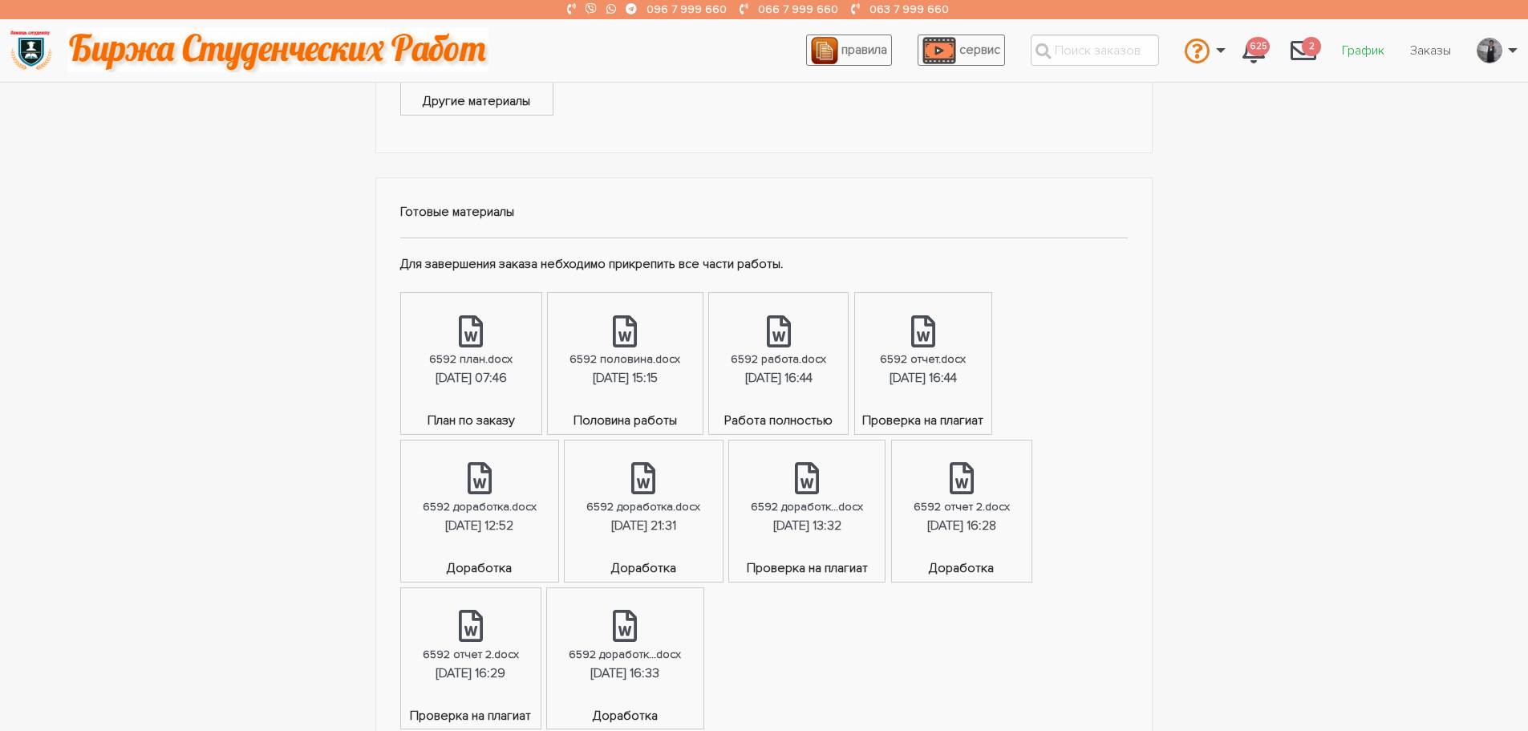
click at [1349, 55] on link "График" at bounding box center [1363, 50] width 68 height 30
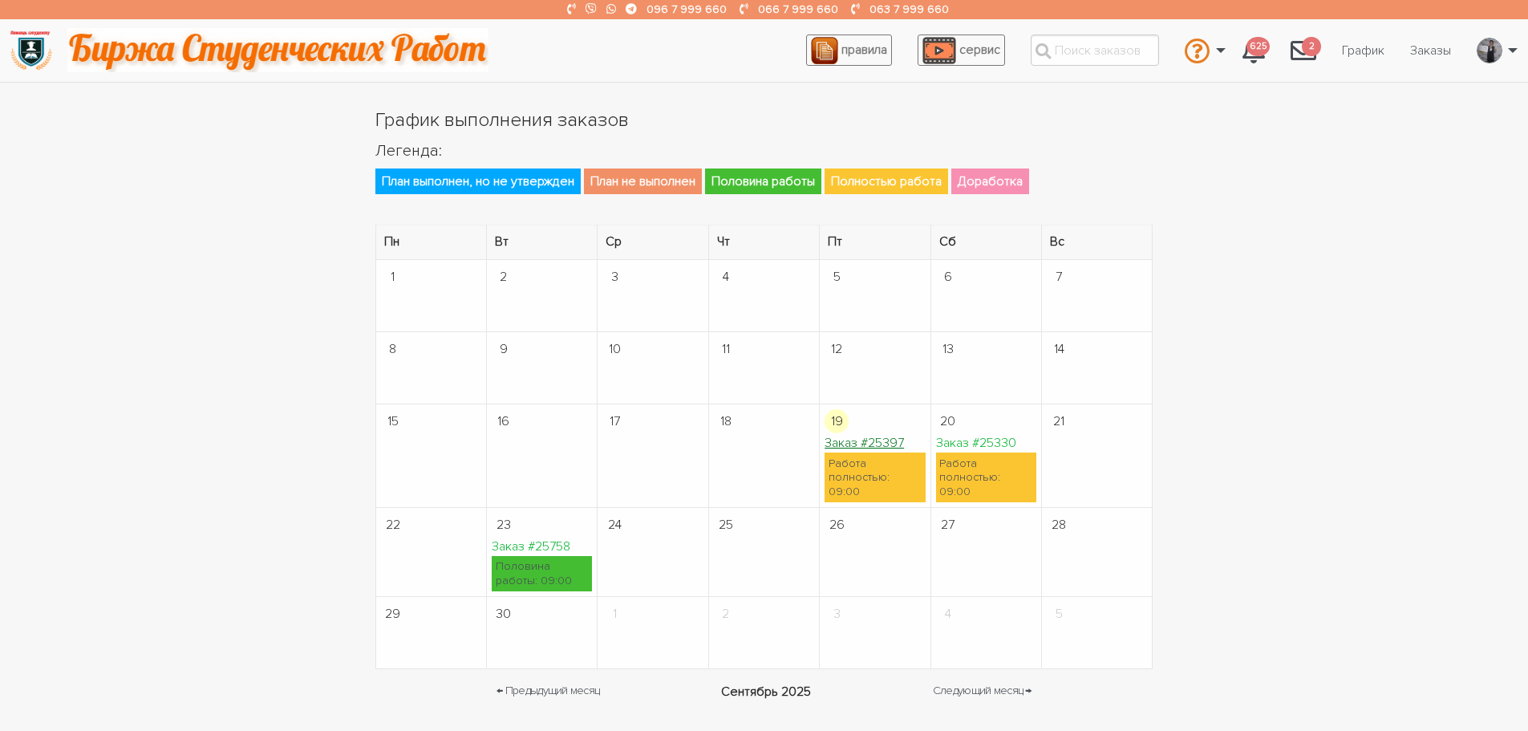
click at [850, 440] on link "Заказ #25397" at bounding box center [864, 443] width 79 height 16
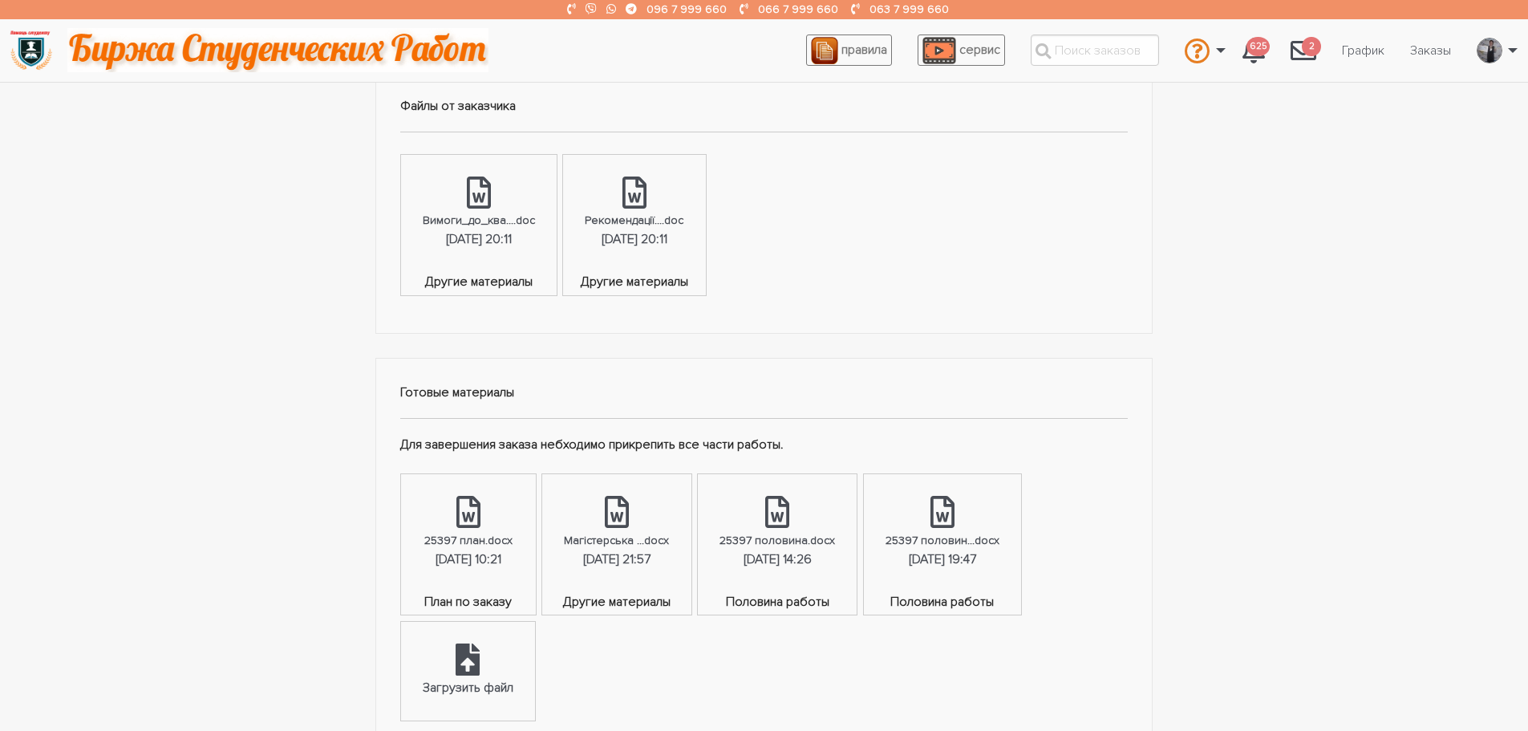
scroll to position [562, 0]
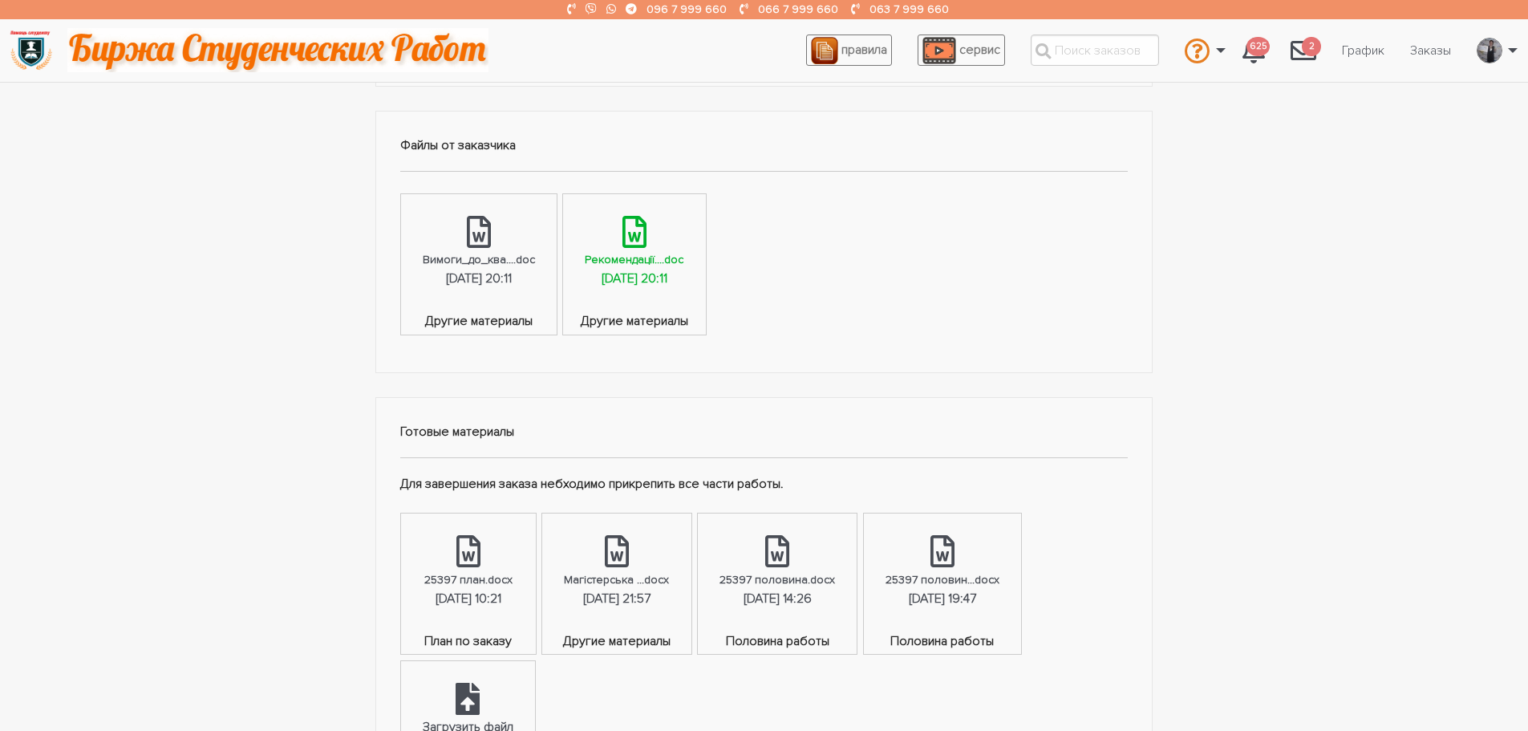
click at [630, 270] on div "[DATE] 20:11" at bounding box center [635, 279] width 66 height 21
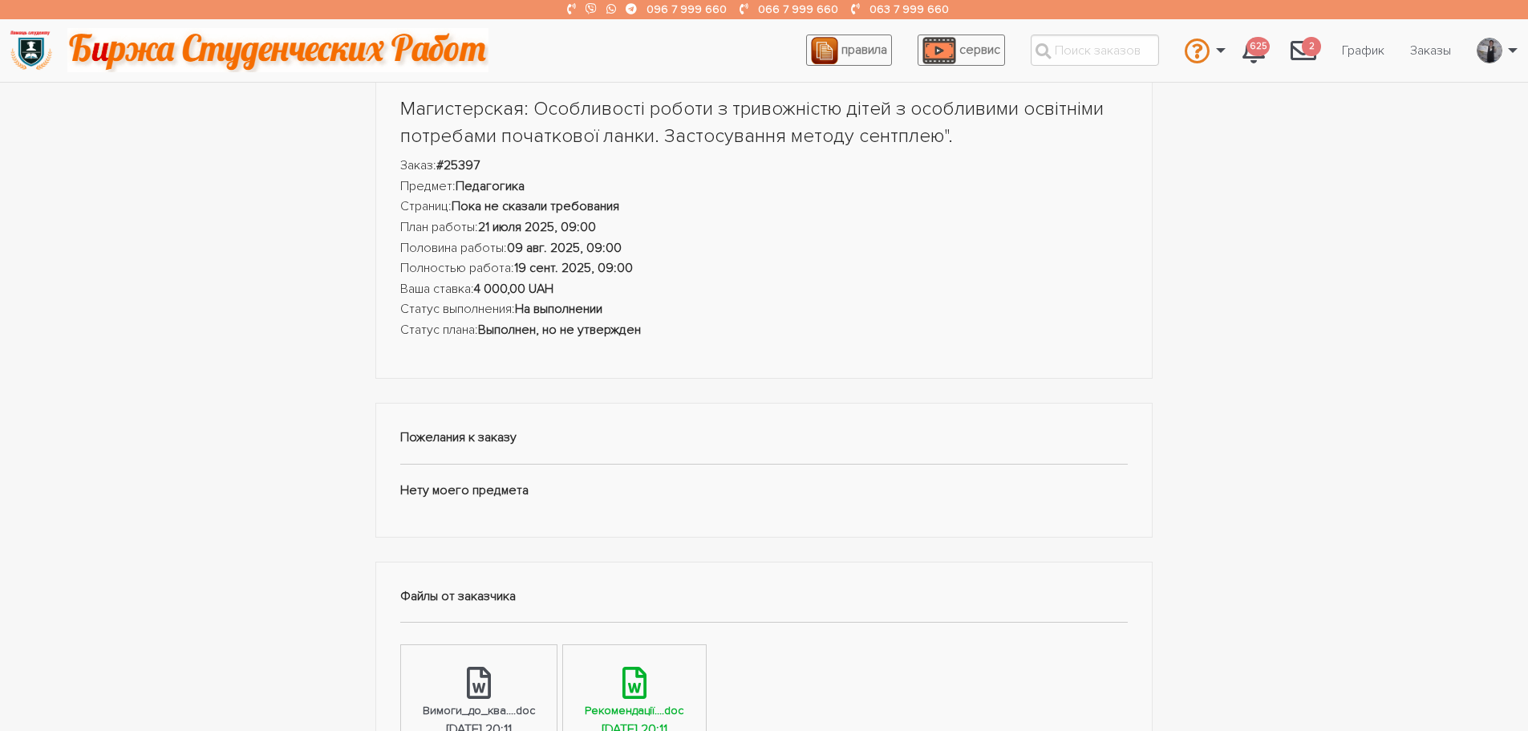
scroll to position [0, 0]
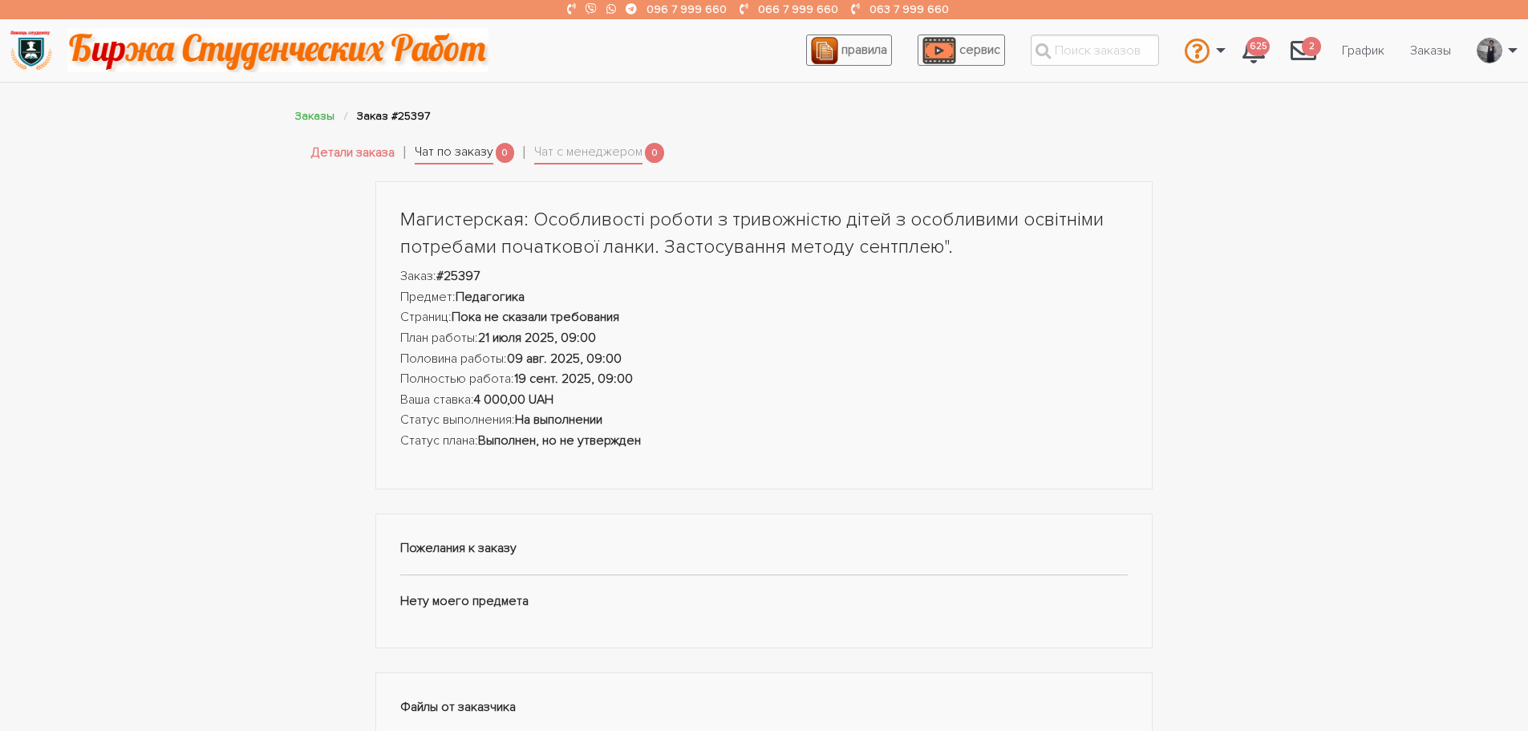
click at [462, 162] on link "Чат по заказу" at bounding box center [454, 153] width 79 height 22
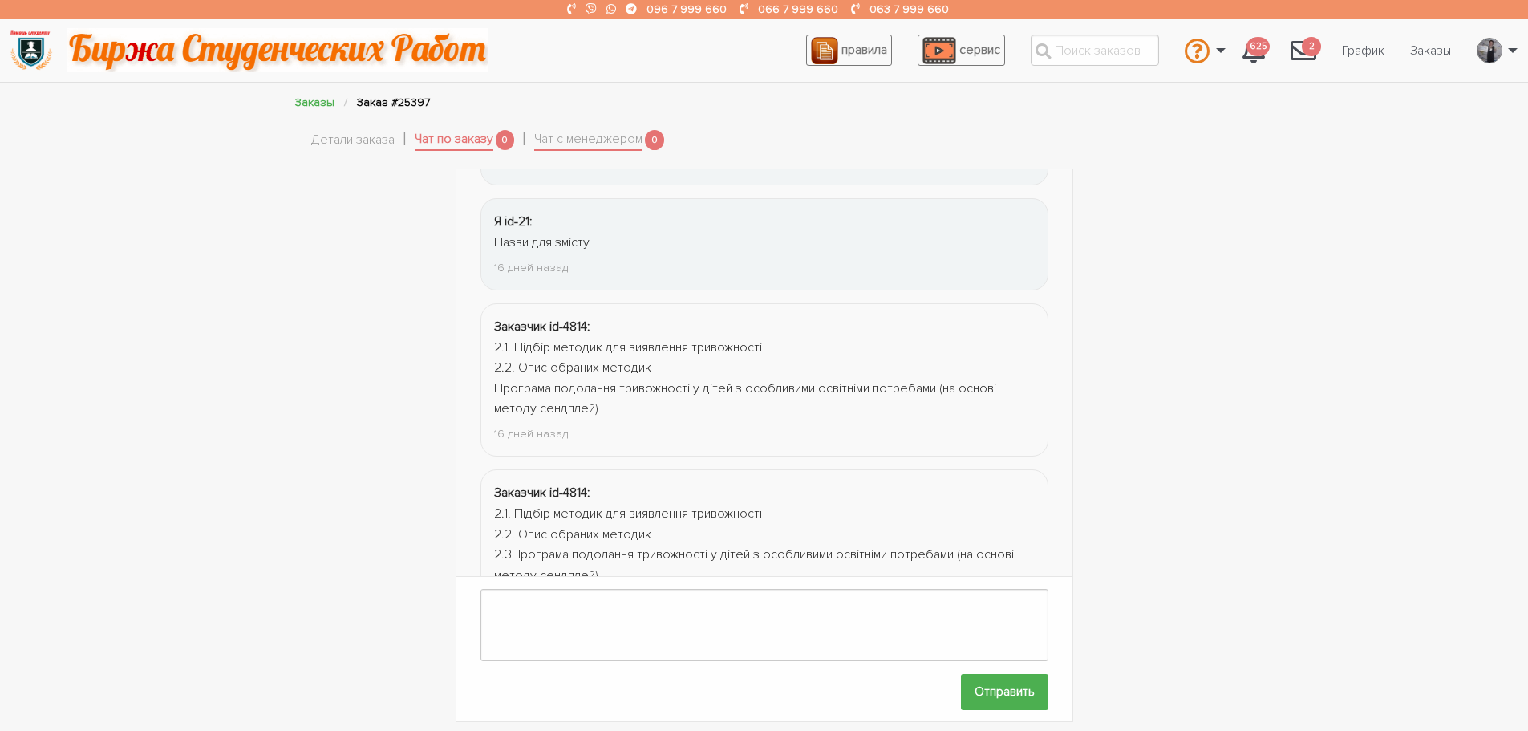
scroll to position [2156, 0]
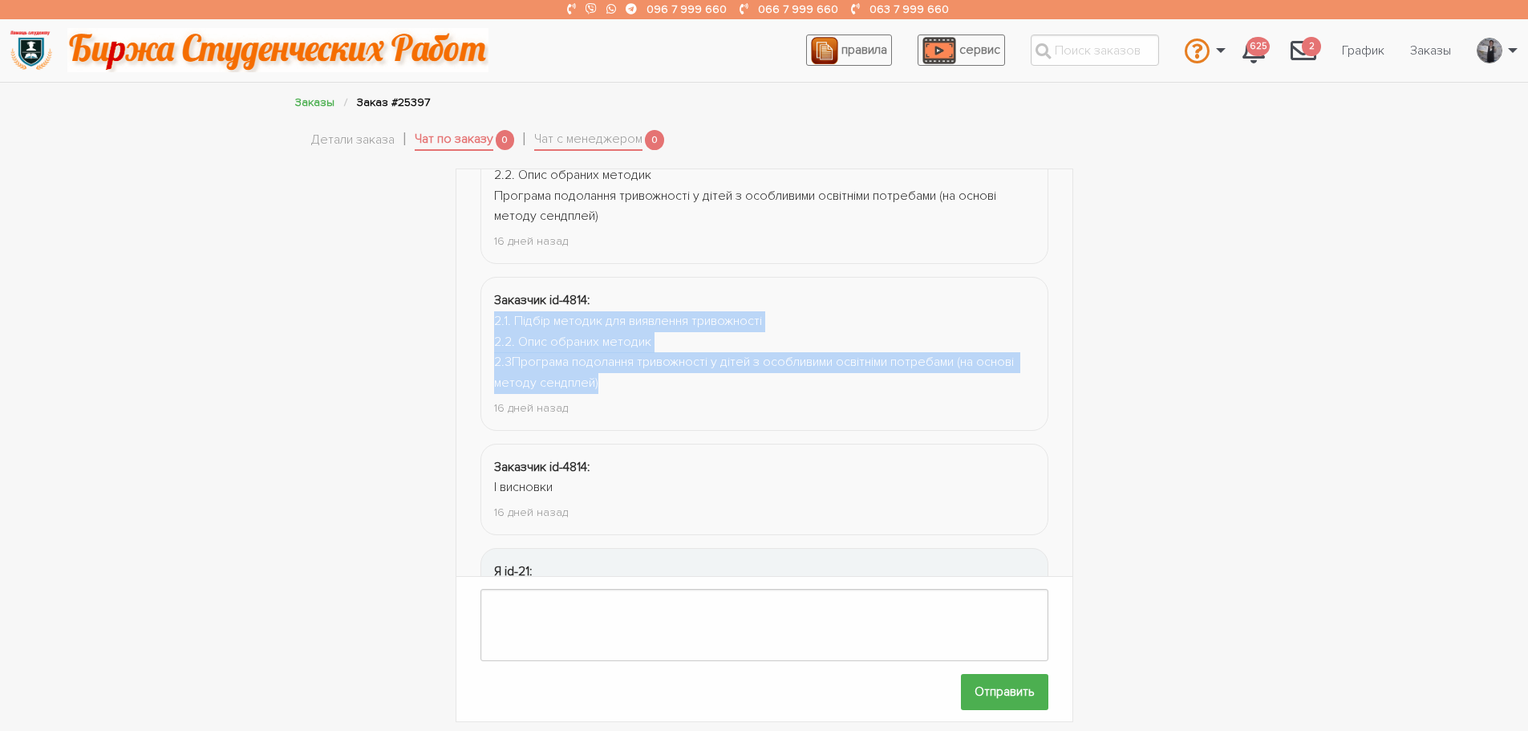
drag, startPoint x: 607, startPoint y: 389, endPoint x: 487, endPoint y: 318, distance: 139.2
click at [487, 318] on li "Заказчик id-4814: 2.1. Підбір методик для виявлення тривожності 2.2. Опис обран…" at bounding box center [765, 353] width 568 height 153
copy div "2.1. Підбір методик для виявлення тривожності 2.2. Опис обраних методик 2.3Прог…"
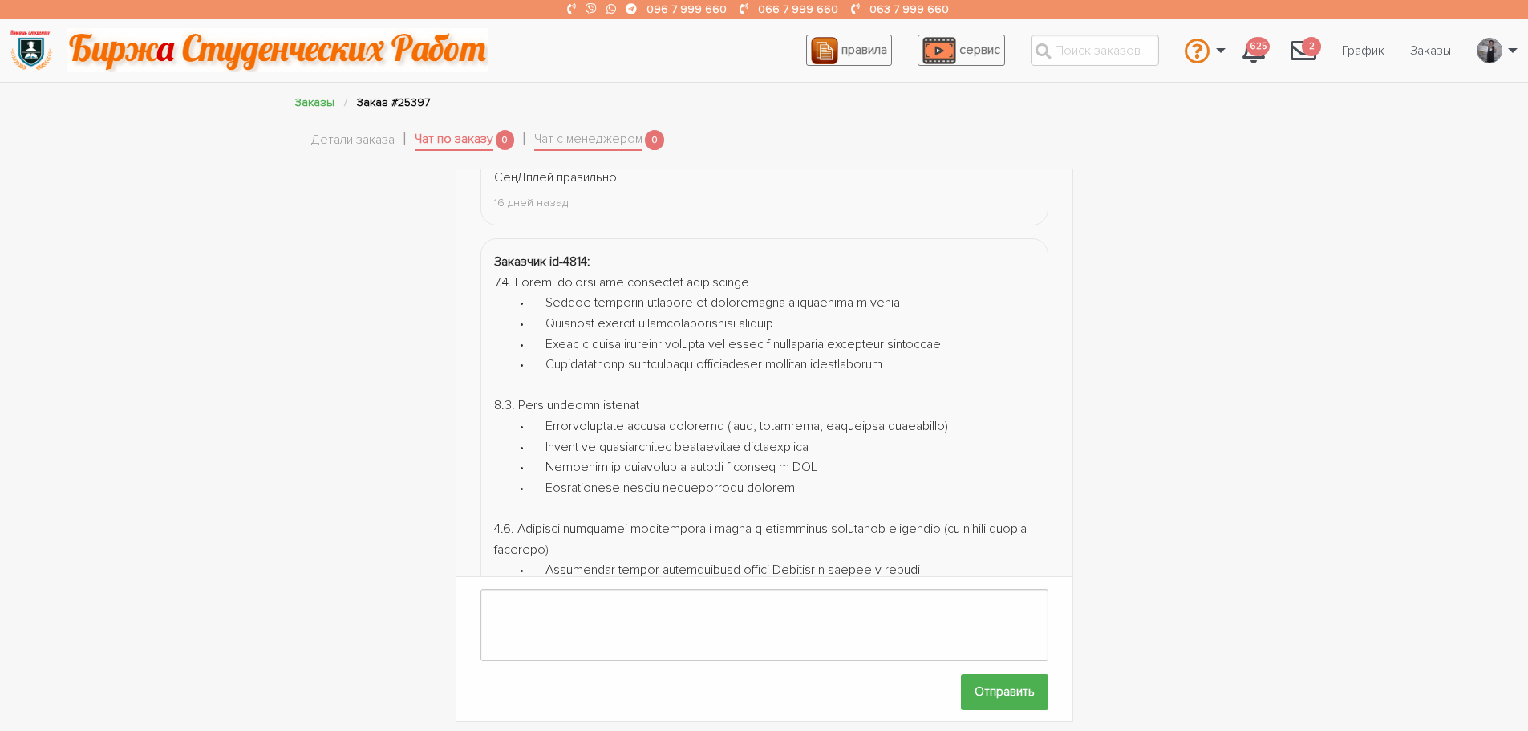
scroll to position [809, 0]
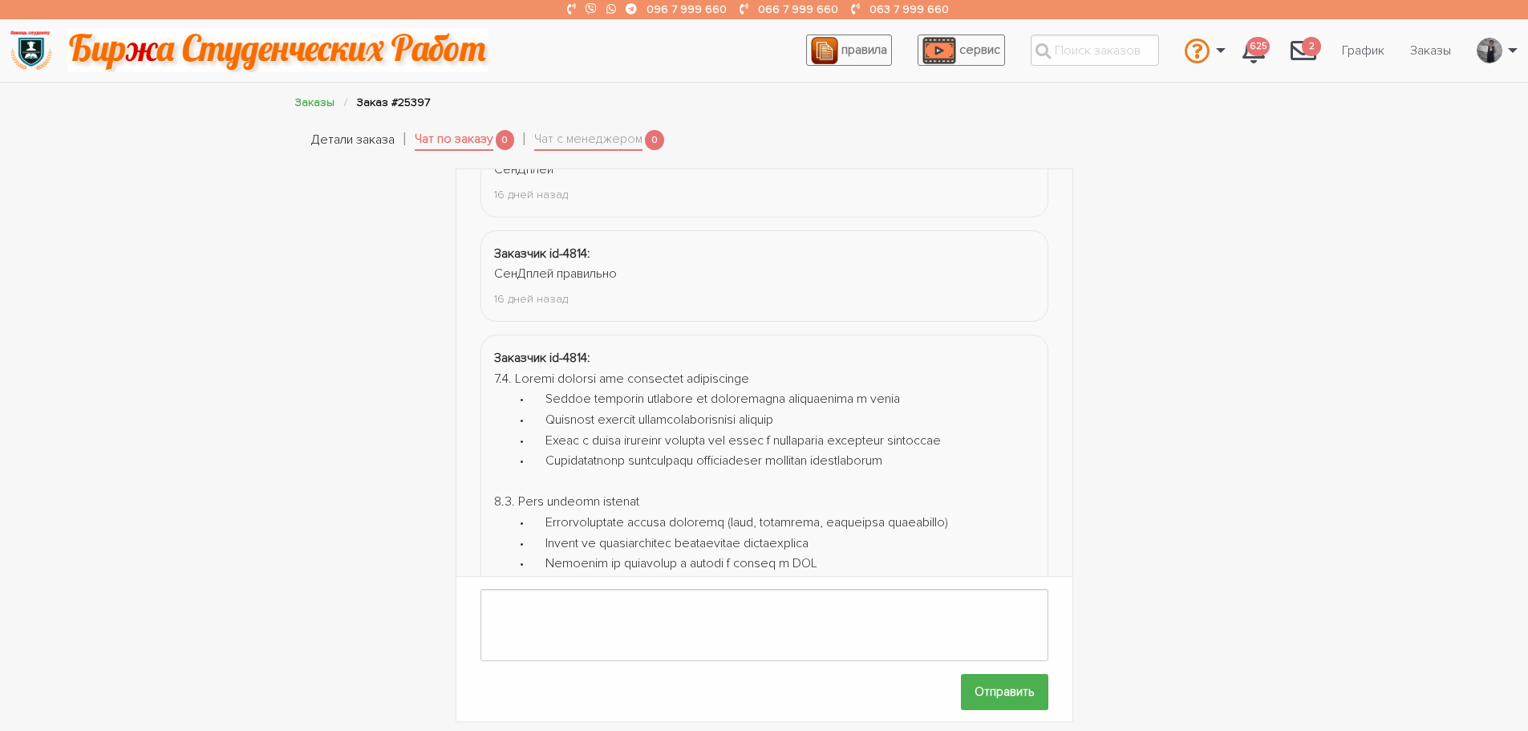
click at [332, 144] on link "Детали заказа" at bounding box center [352, 140] width 83 height 21
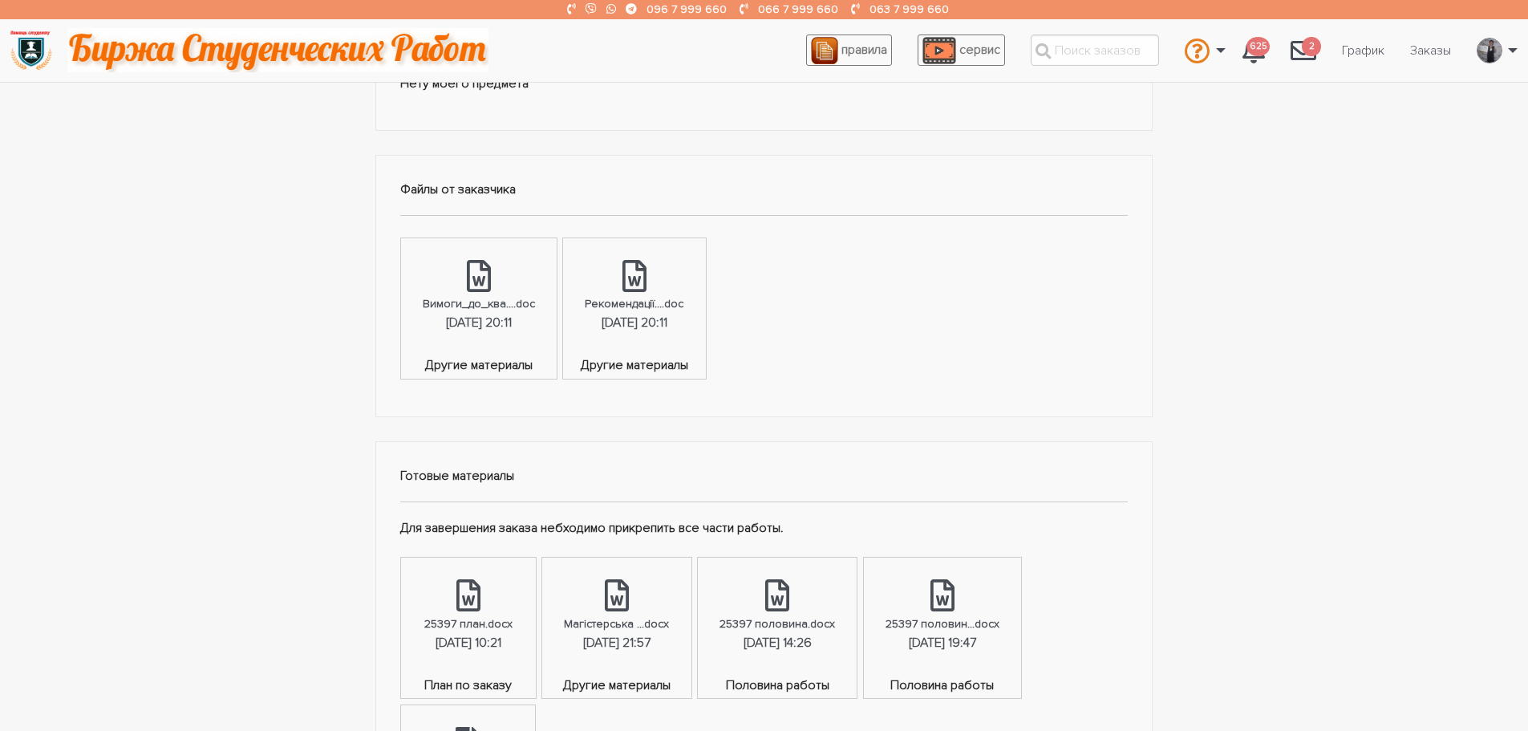
scroll to position [722, 0]
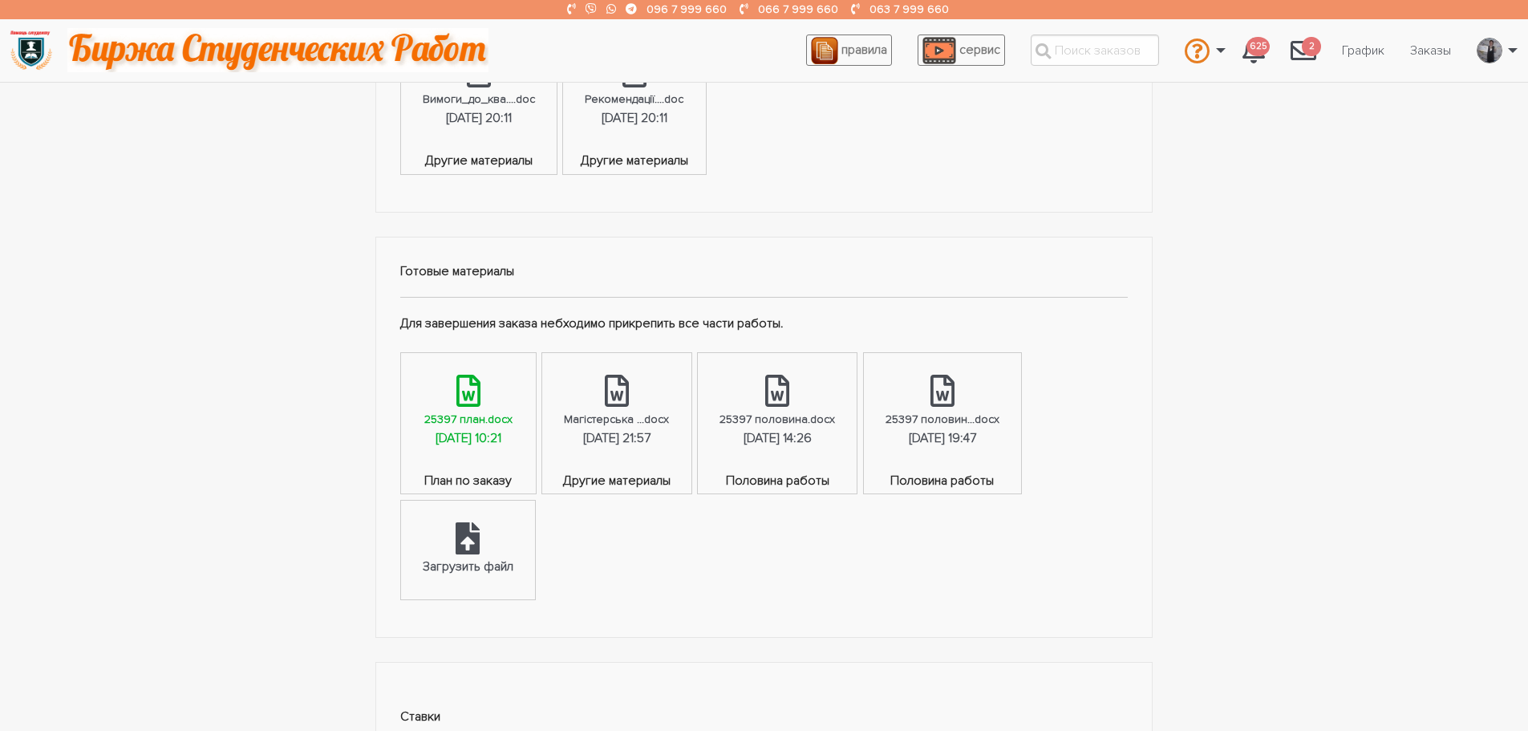
click at [455, 434] on div "[DATE] 10:21" at bounding box center [469, 438] width 66 height 21
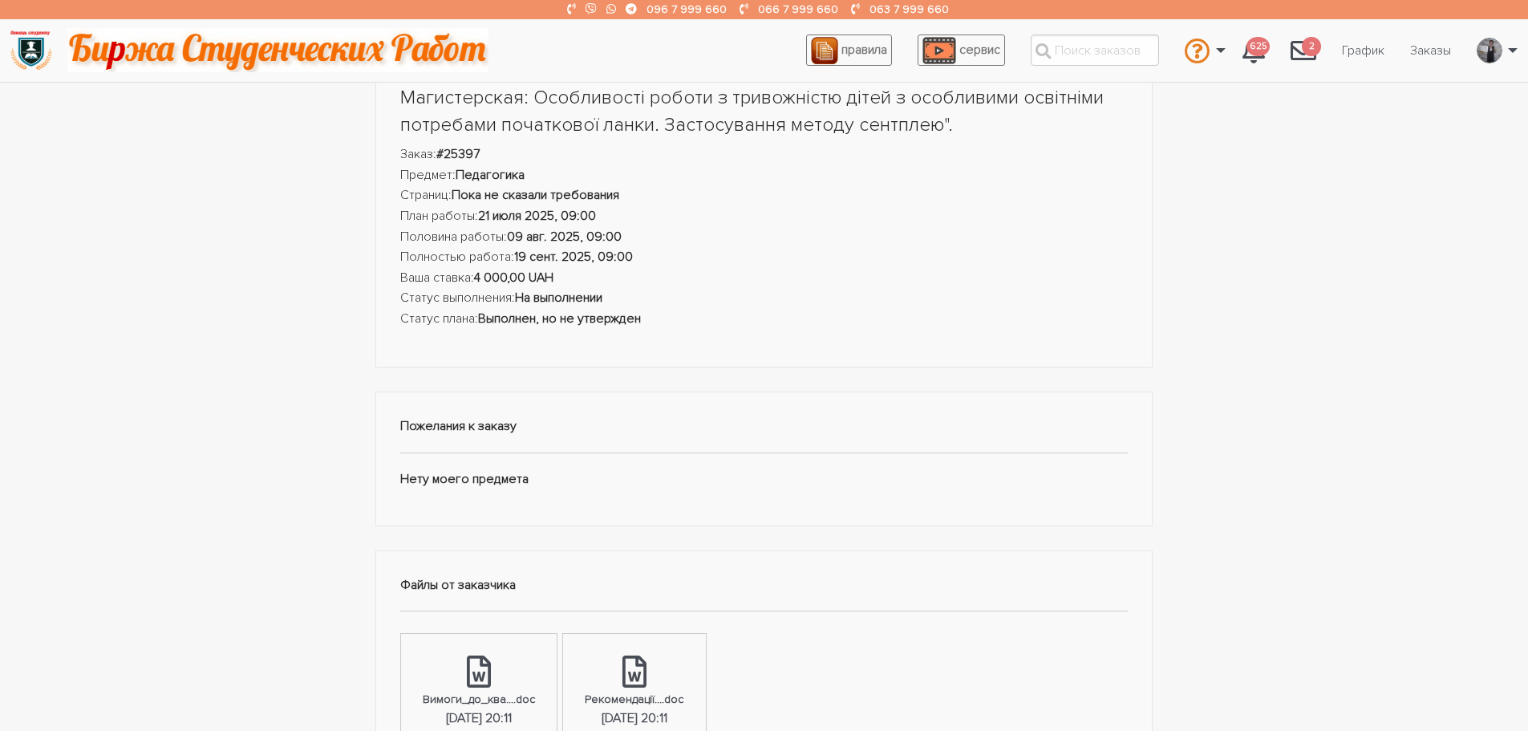
scroll to position [0, 0]
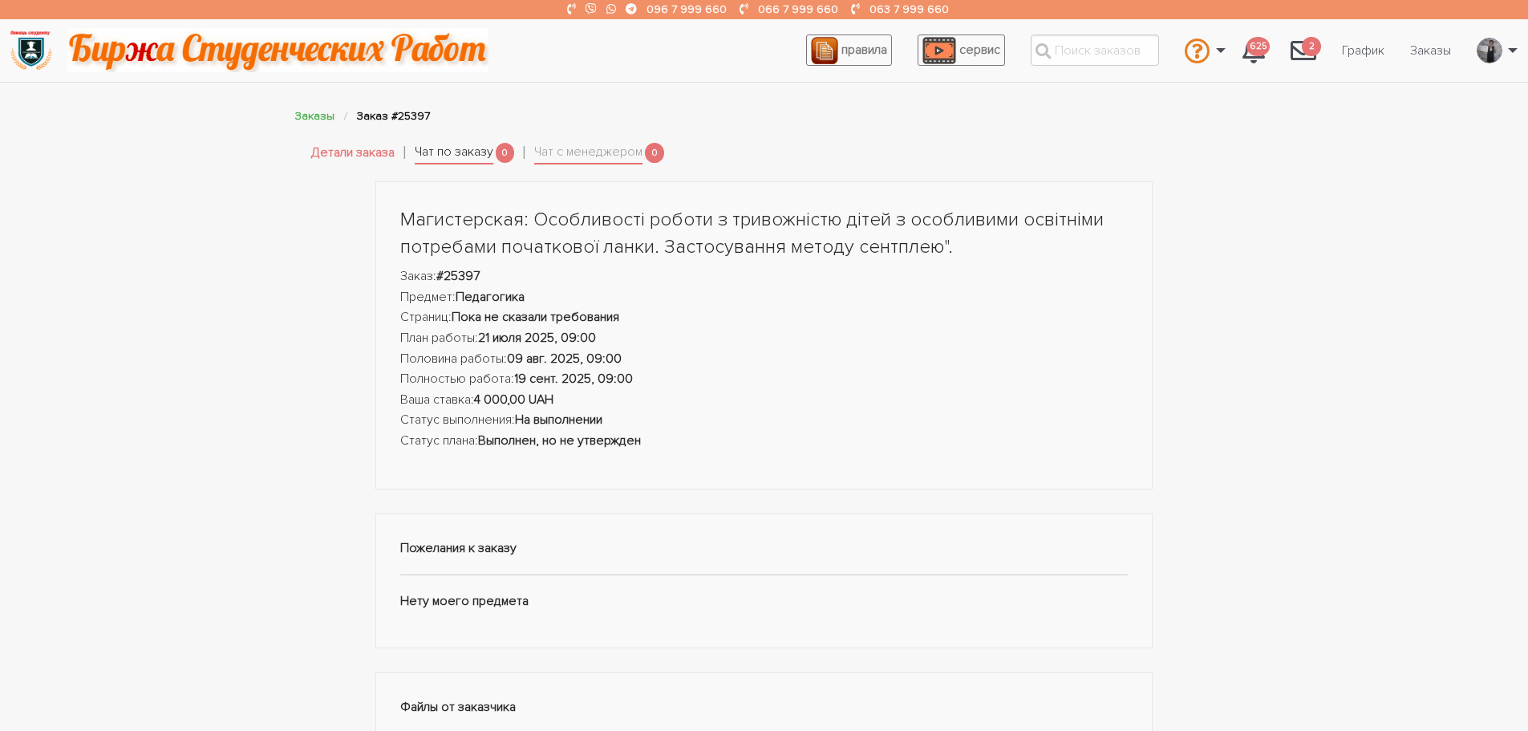
click at [464, 148] on link "Чат по заказу" at bounding box center [454, 153] width 79 height 22
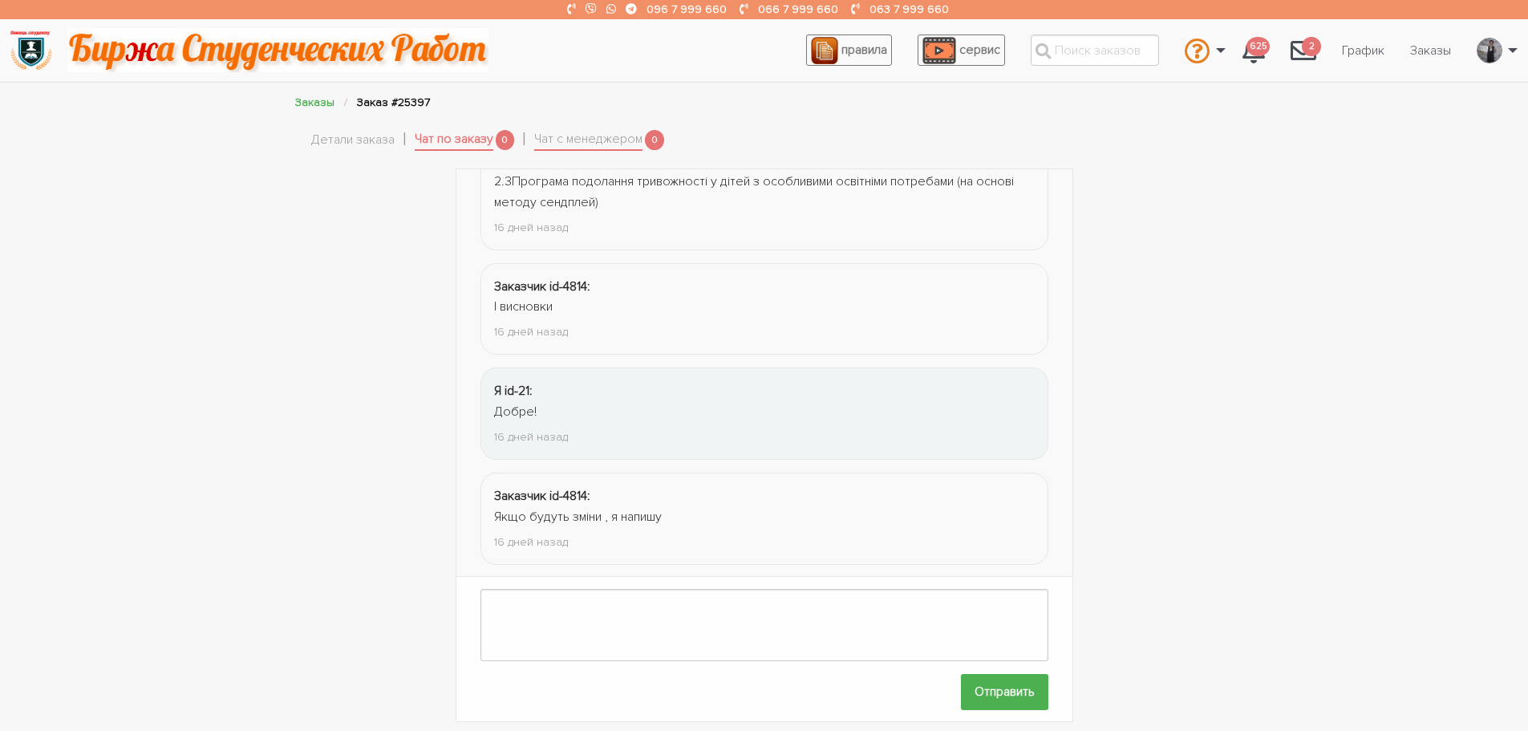
scroll to position [2156, 0]
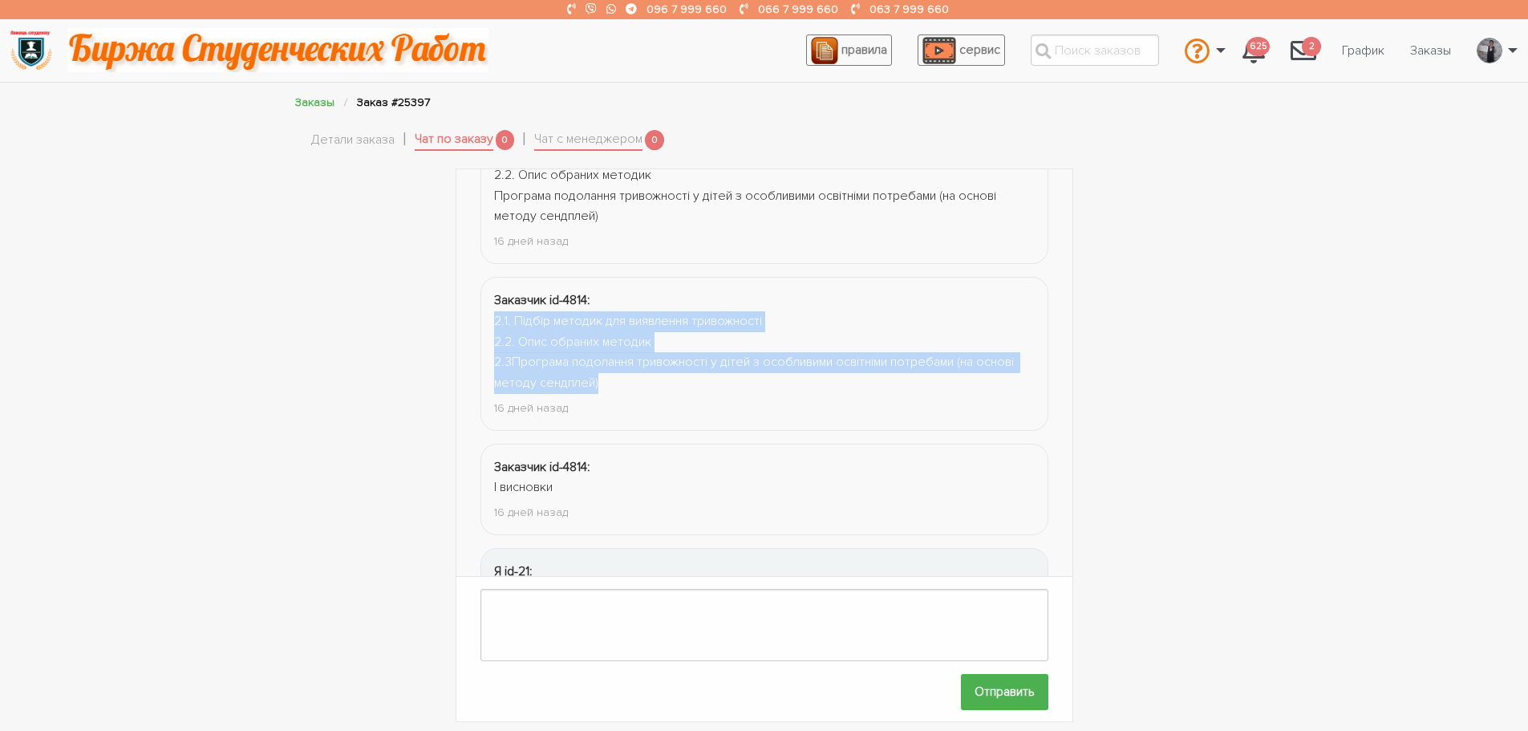
drag, startPoint x: 494, startPoint y: 318, endPoint x: 639, endPoint y: 375, distance: 155.5
click at [639, 375] on div "2.1. Підбір методик для виявлення тривожності 2.2. Опис обраних методик 2.3Прог…" at bounding box center [764, 352] width 541 height 82
copy div "2.1. Підбір методик для виявлення тривожності 2.2. Опис обраних методик 2.3Прог…"
click at [315, 139] on link "Детали заказа" at bounding box center [352, 140] width 83 height 21
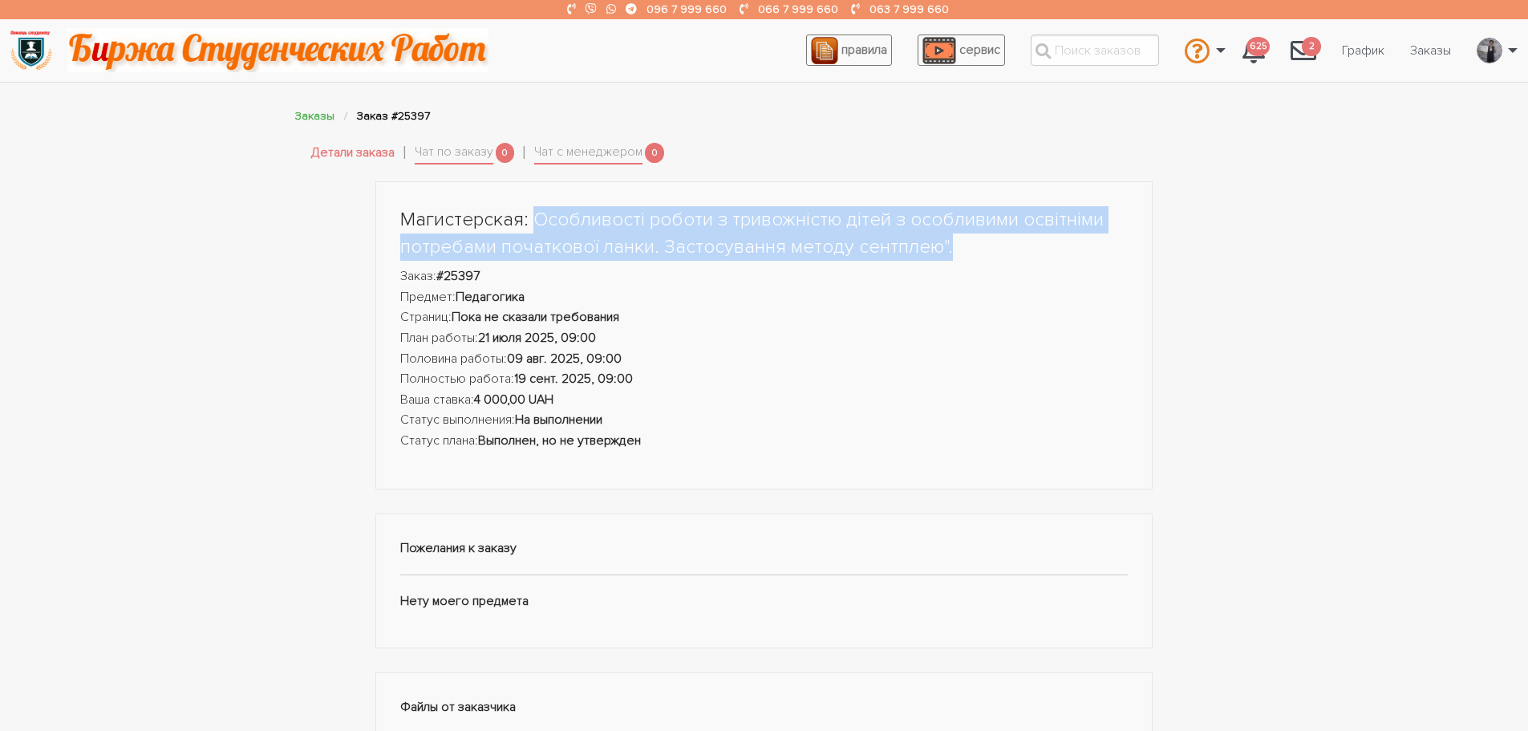
drag, startPoint x: 960, startPoint y: 249, endPoint x: 536, endPoint y: 212, distance: 426.0
click at [536, 212] on h1 "Магистерская: Особливості роботи з тривожністю дітей з особливими освітніми пот…" at bounding box center [764, 233] width 728 height 54
copy h1 "Особливості роботи з тривожністю дітей з особливими освітніми потребами початко…"
click at [440, 145] on link "Чат по заказу" at bounding box center [454, 153] width 79 height 22
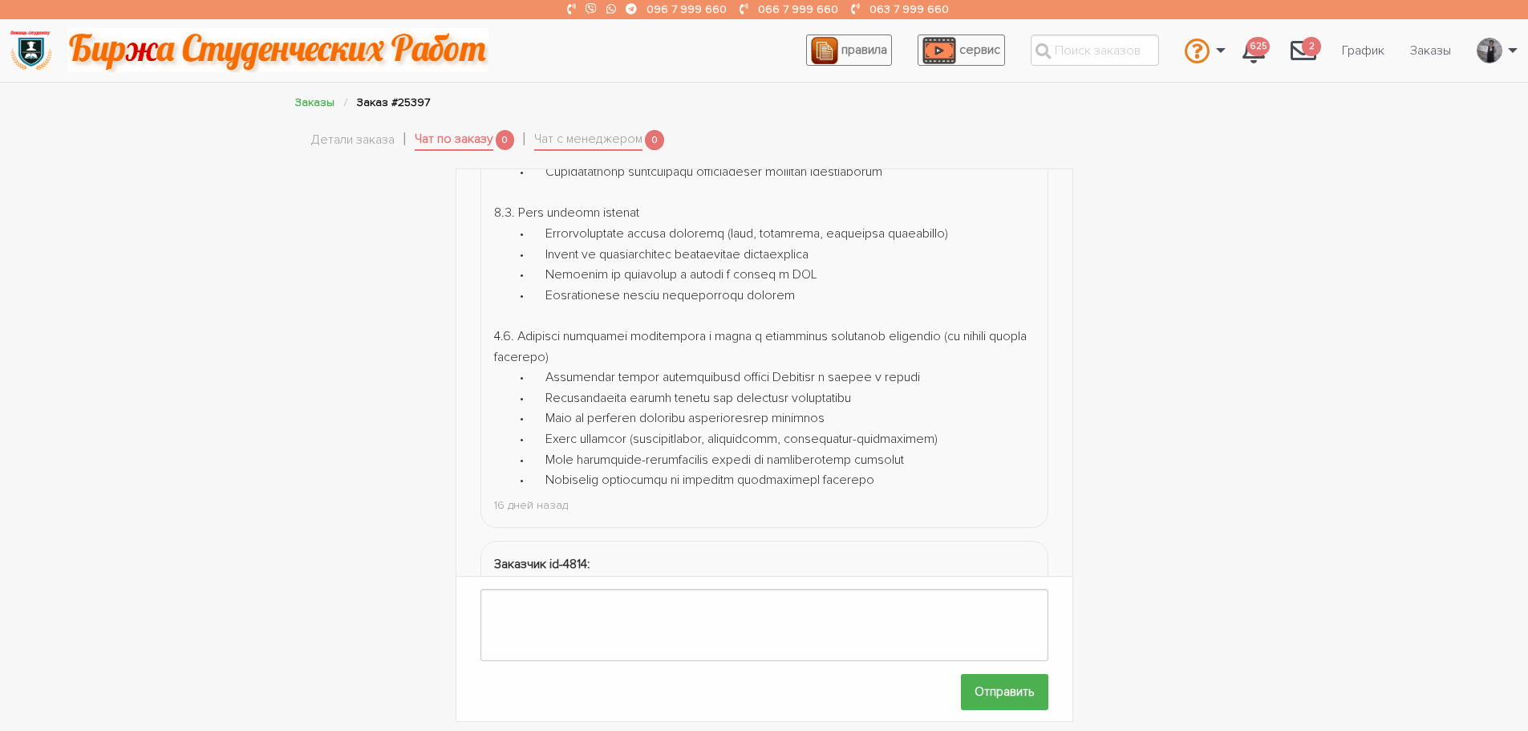
scroll to position [905, 0]
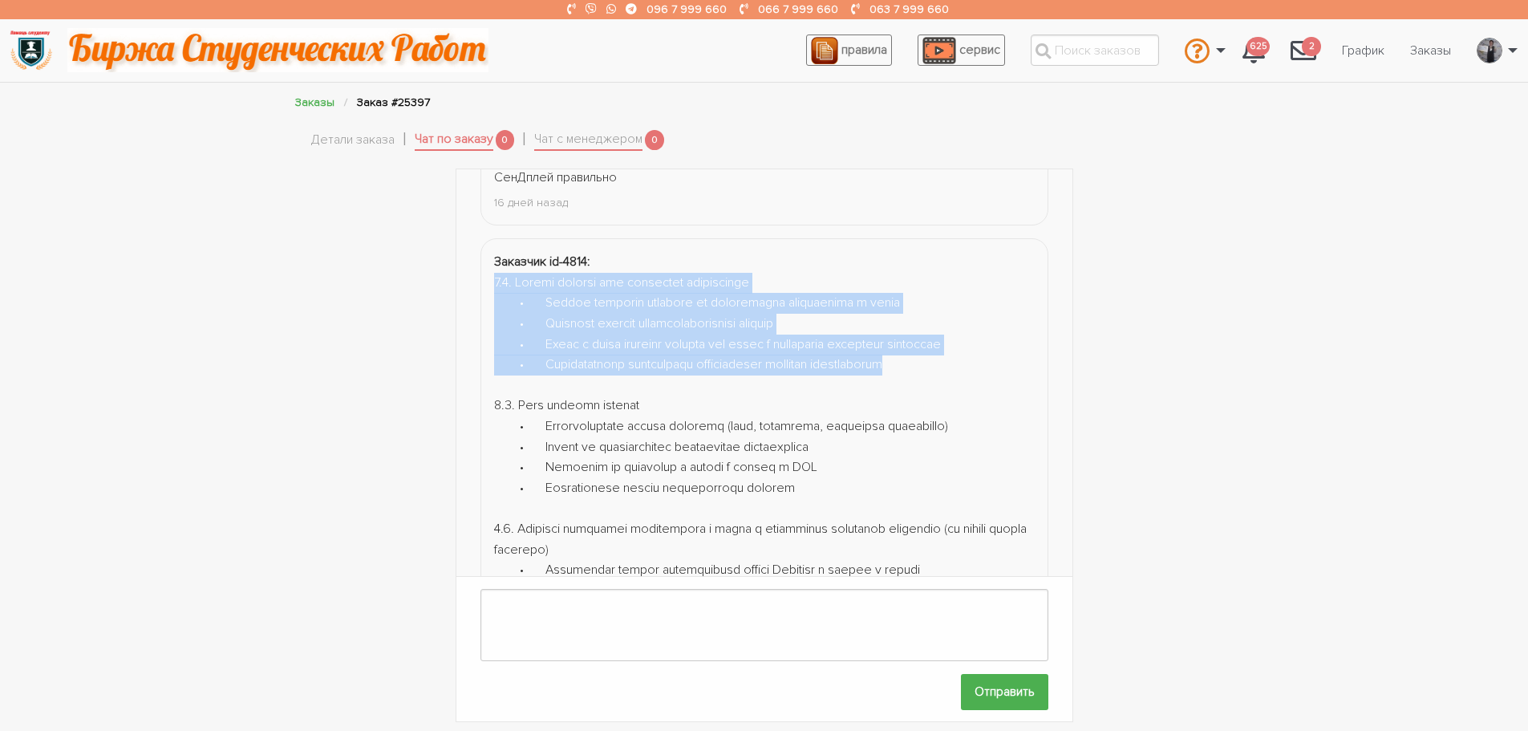
drag, startPoint x: 968, startPoint y: 372, endPoint x: 493, endPoint y: 282, distance: 483.4
click at [493, 282] on li "Заказчик id-4814: 16 дней назад" at bounding box center [765, 479] width 568 height 482
copy div "2.1. Підбір методик для виявлення тривожності • Аналіз наукових підходів до діа…"
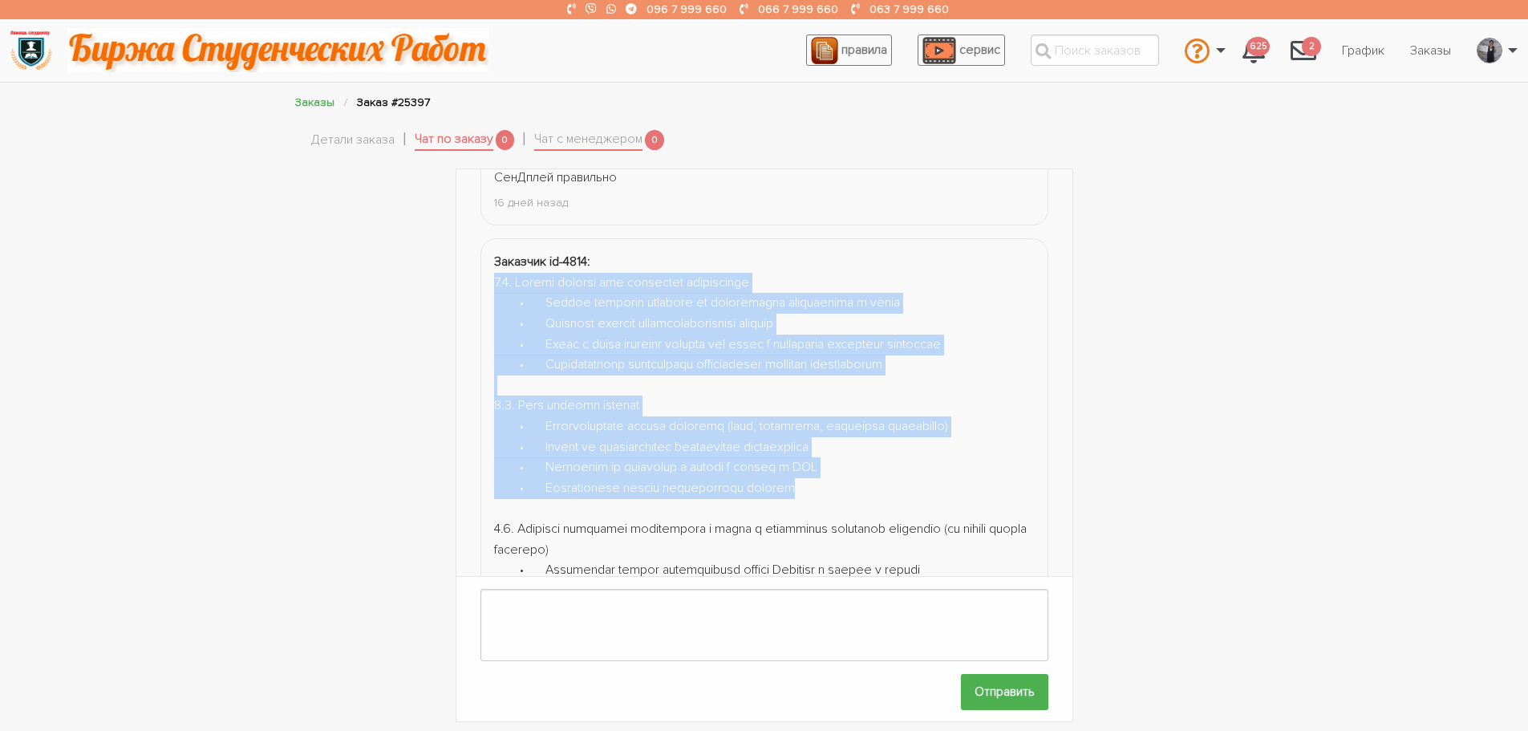
drag, startPoint x: 818, startPoint y: 493, endPoint x: 495, endPoint y: 282, distance: 386.1
click at [495, 282] on div at bounding box center [764, 478] width 541 height 411
click at [538, 324] on div at bounding box center [764, 478] width 541 height 411
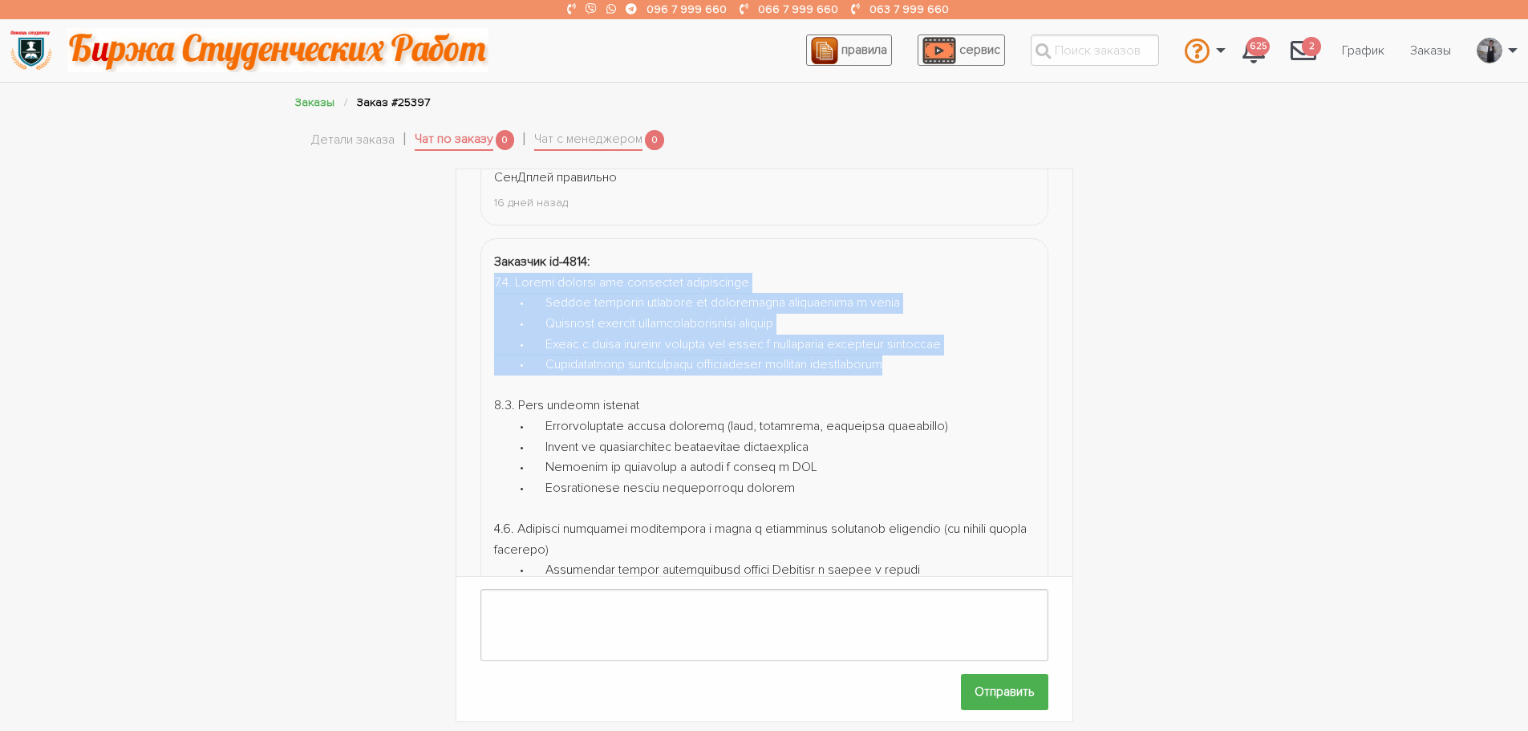
drag, startPoint x: 935, startPoint y: 368, endPoint x: 487, endPoint y: 288, distance: 455.6
click at [487, 288] on li "Заказчик id-4814: 16 дней назад" at bounding box center [765, 479] width 568 height 482
copy div "2.1. Підбір методик для виявлення тривожності • Аналіз наукових підходів до діа…"
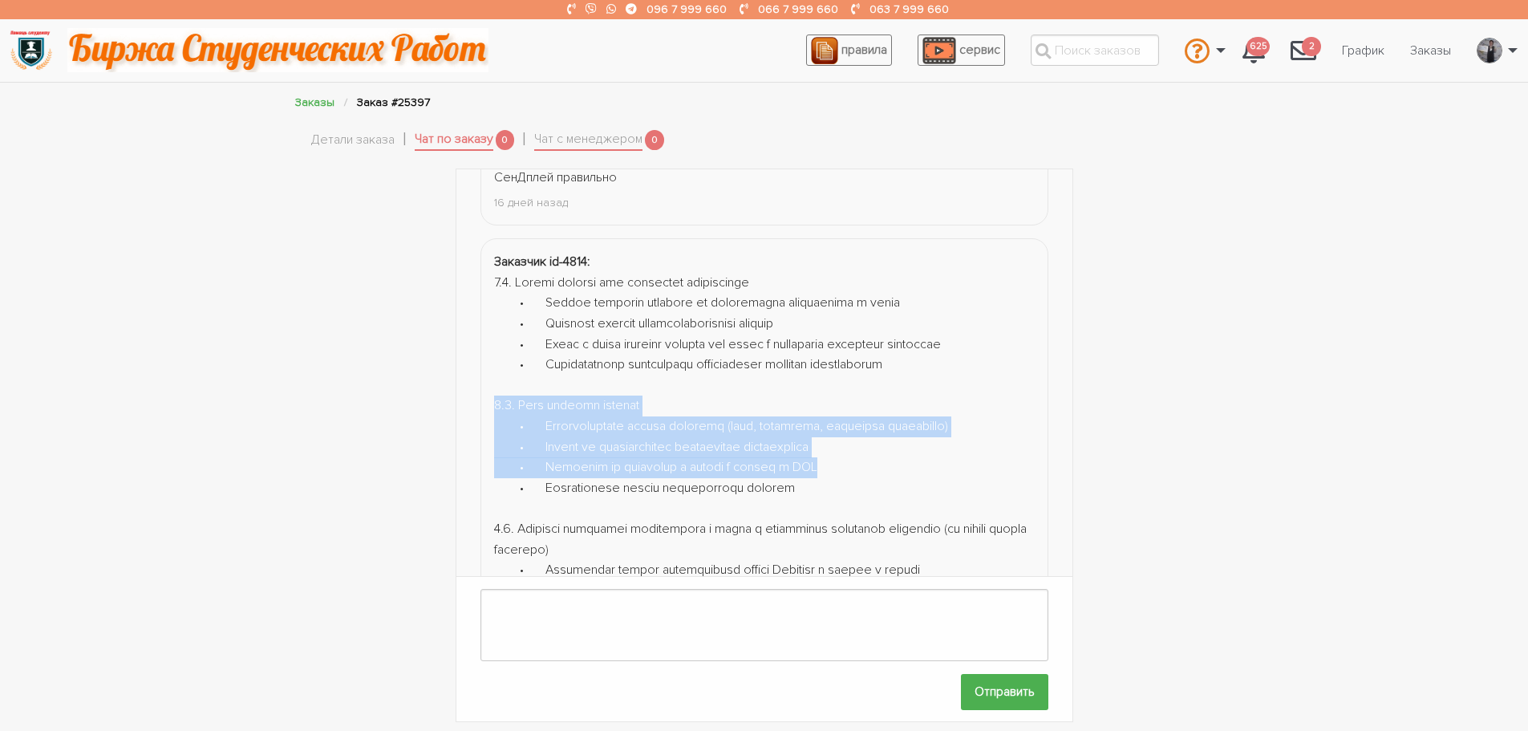
drag, startPoint x: 849, startPoint y: 468, endPoint x: 496, endPoint y: 405, distance: 358.5
click at [496, 405] on div at bounding box center [764, 478] width 541 height 411
copy div "2.2. Опис обраних методик • Характеристика кожної методики (мета, структура, пр…"
drag, startPoint x: 832, startPoint y: 490, endPoint x: 462, endPoint y: 409, distance: 378.6
click at [462, 409] on div "← Назад Вперед → Заказчик id-4814: Приберіть дітей з ООП з пункту 1.2. Всіх авт…" at bounding box center [765, 445] width 618 height 554
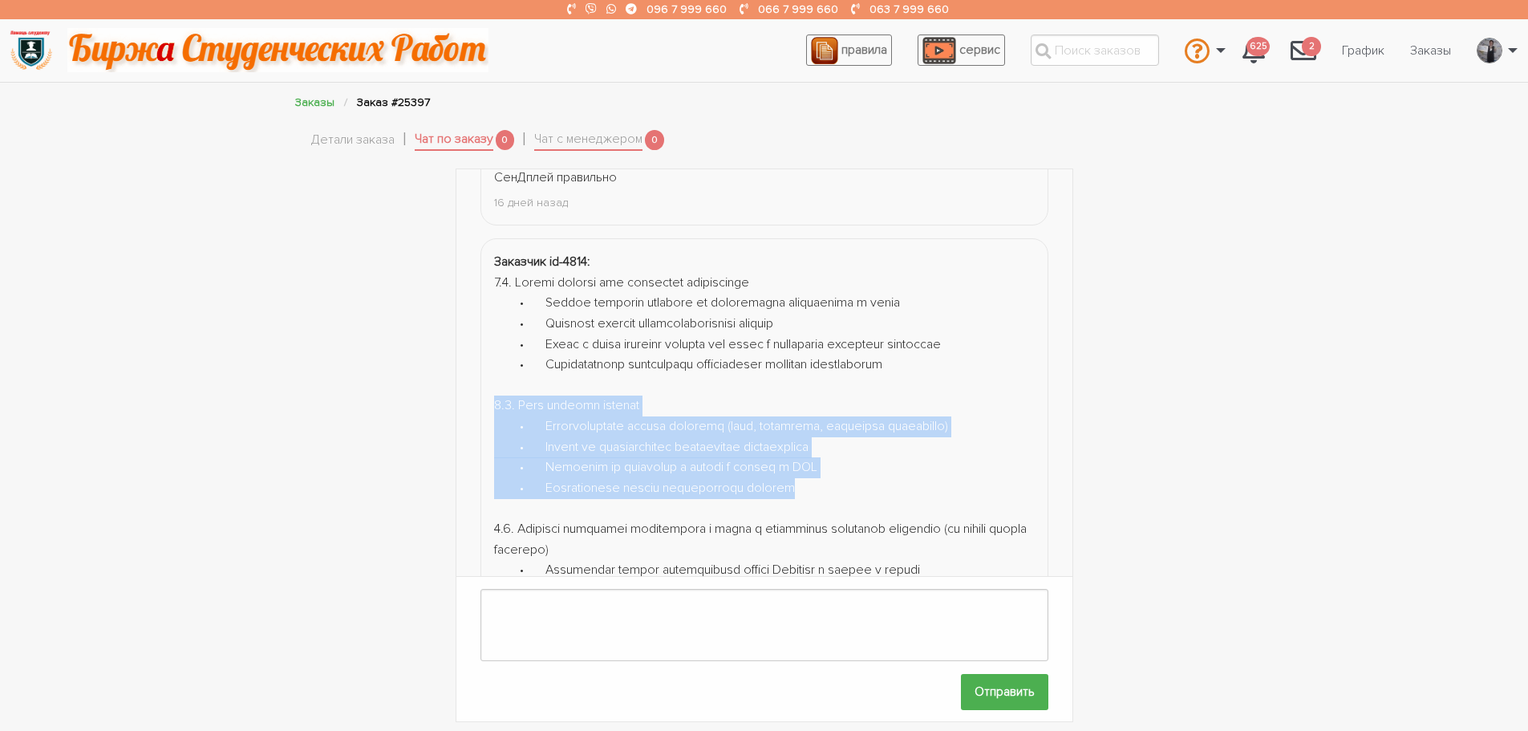
copy div "2.2. Опис обраних методик • Характеристика кожної методики (мета, структура, пр…"
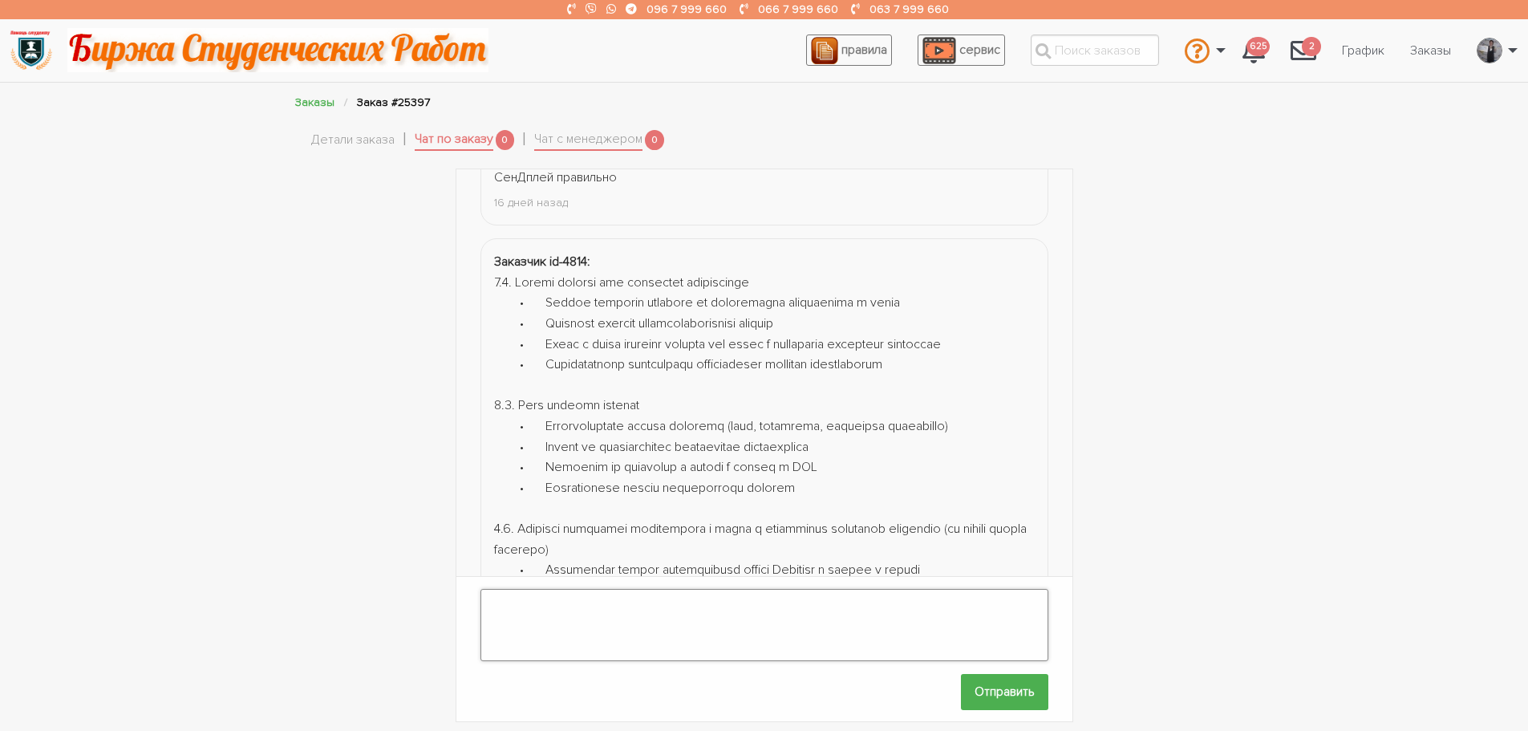
click at [525, 605] on textarea at bounding box center [765, 625] width 568 height 72
type textarea "п"
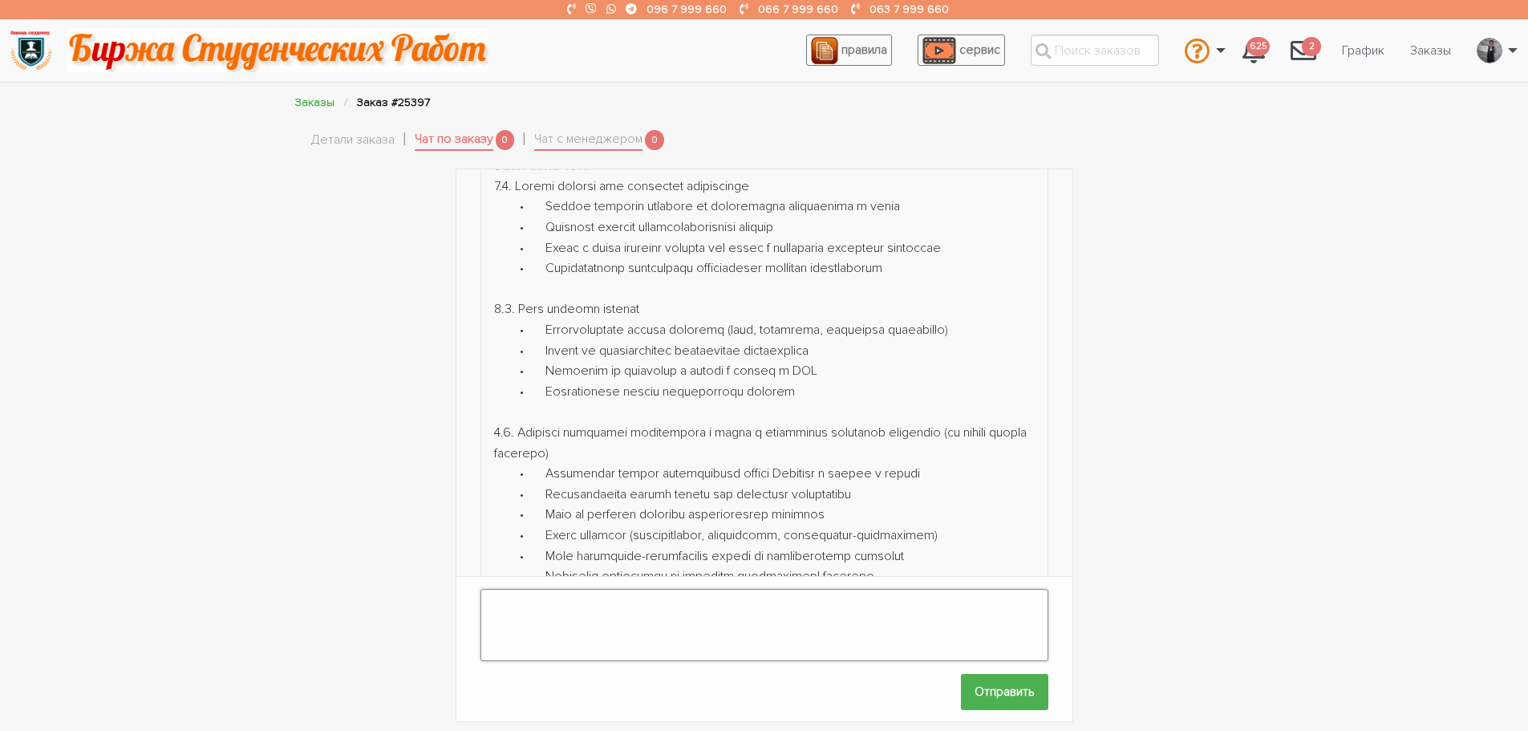
scroll to position [1194, 0]
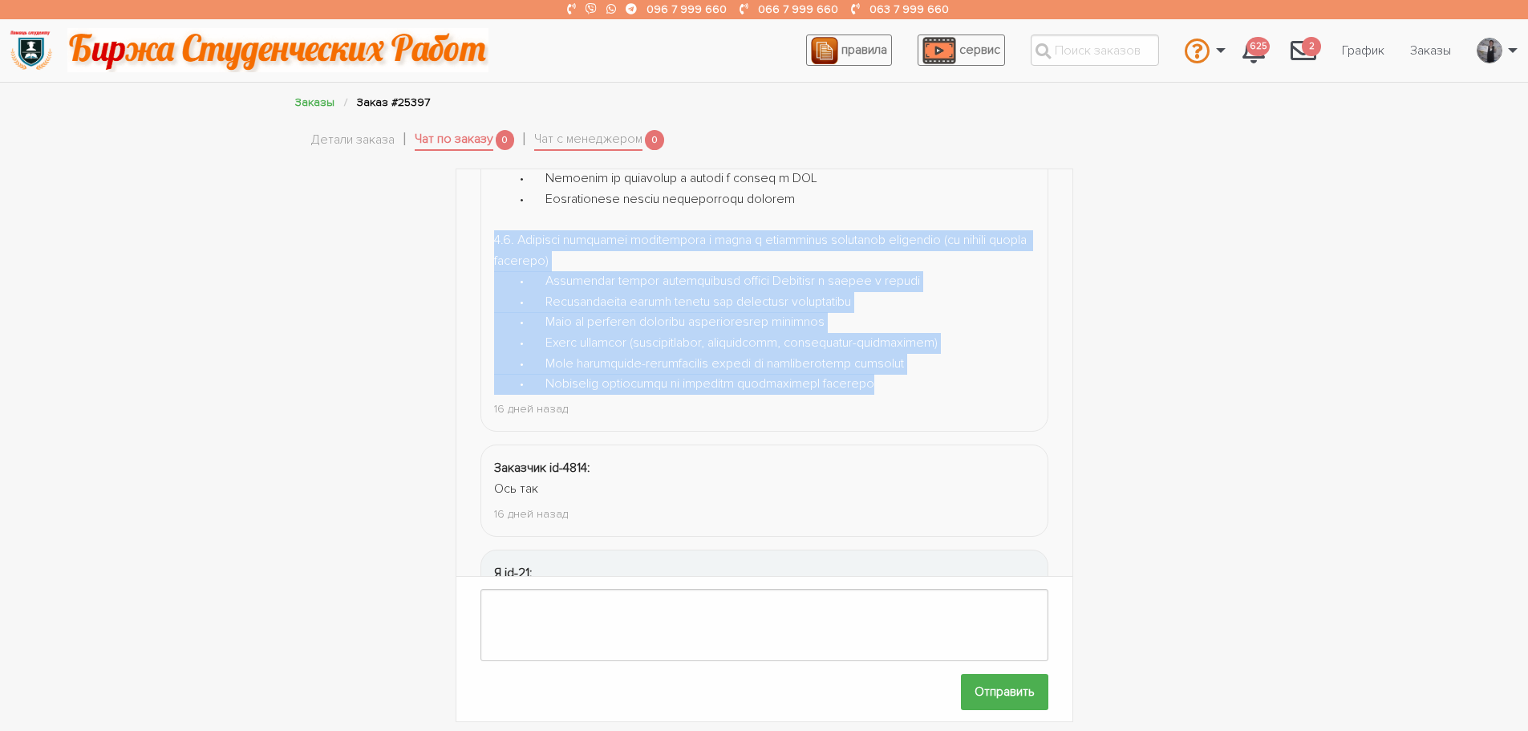
drag, startPoint x: 921, startPoint y: 392, endPoint x: 489, endPoint y: 236, distance: 459.6
click at [489, 236] on li "Заказчик id-4814: 16 дней назад" at bounding box center [765, 190] width 568 height 482
copy div "2.3. Програма подолання тривожності у дітей з особливими освітніми потребами (н…"
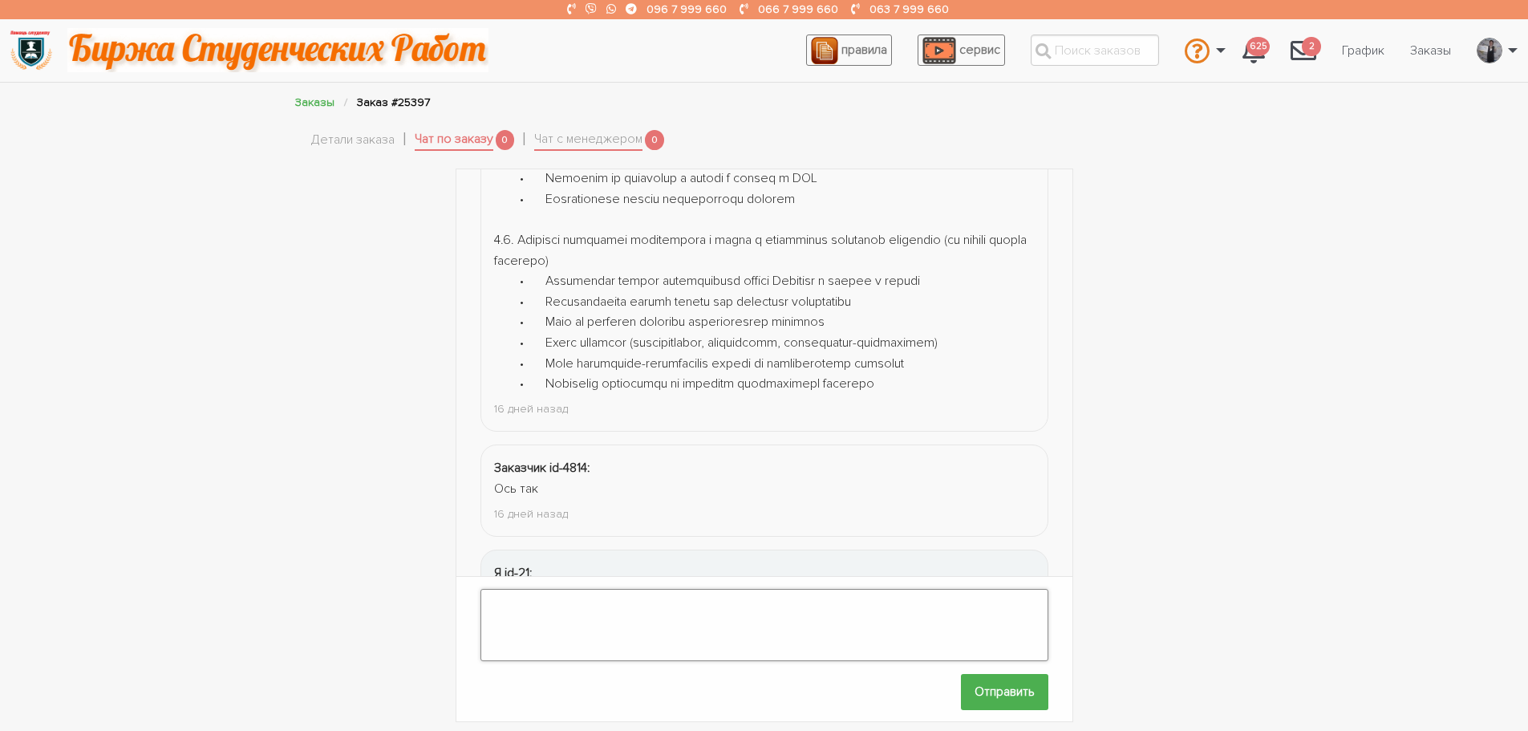
click at [572, 607] on textarea at bounding box center [765, 625] width 568 height 72
type textarea "т"
